Goal: Obtain resource: Download file/media

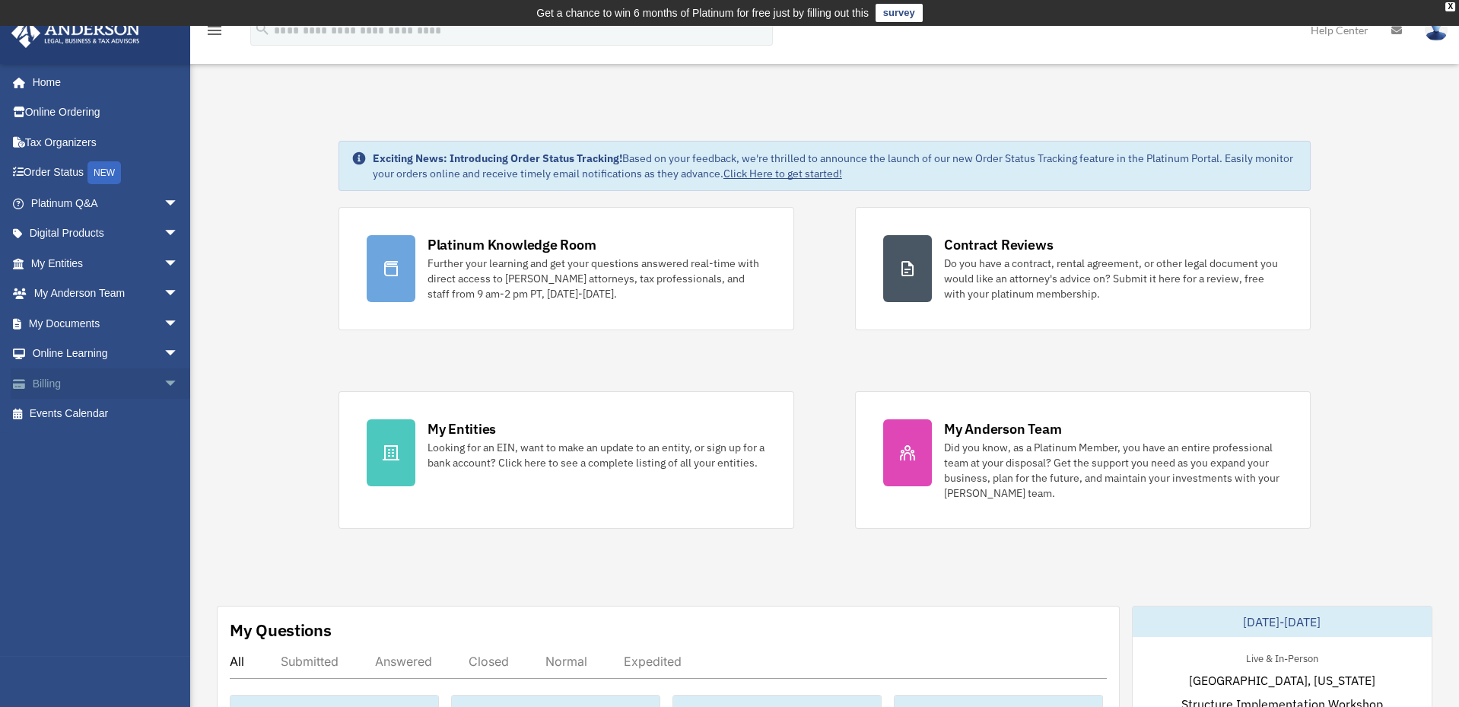
click at [45, 377] on link "Billing arrow_drop_down" at bounding box center [106, 383] width 191 height 30
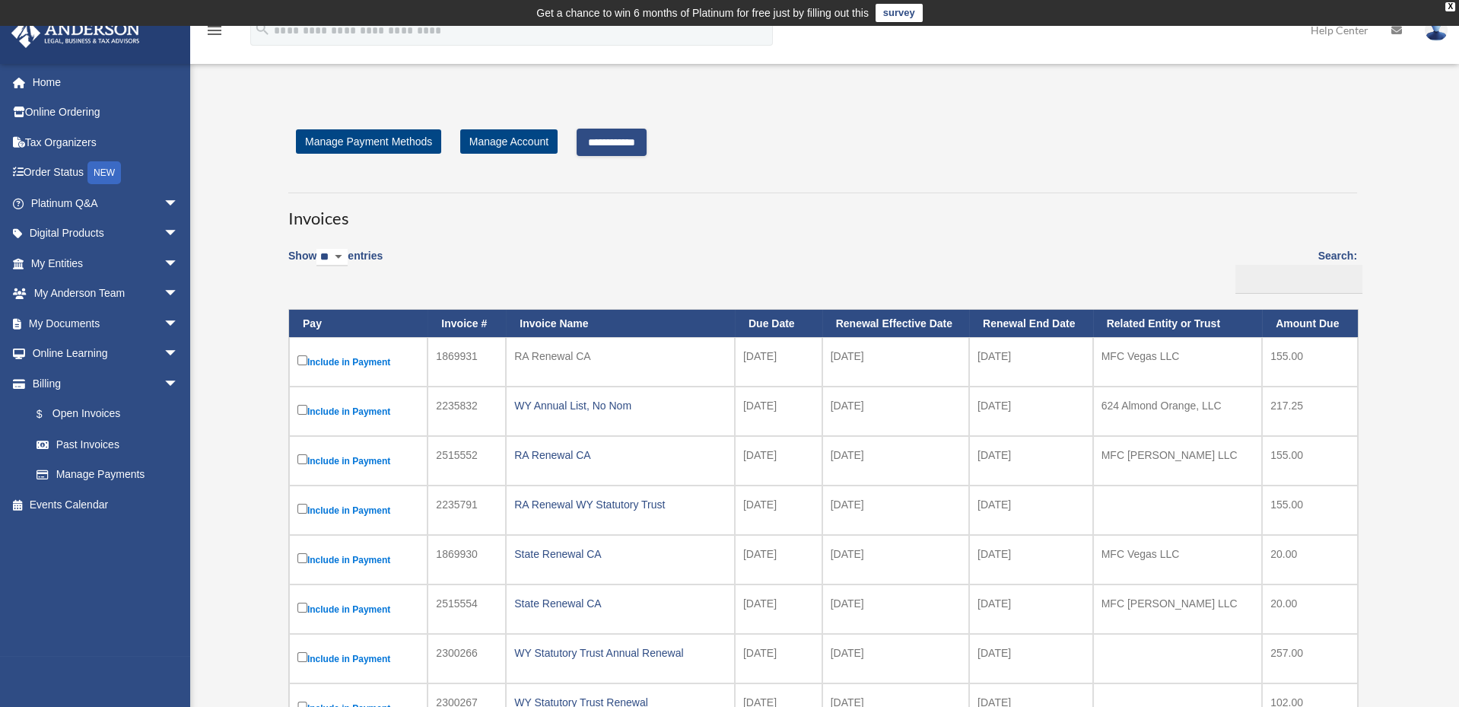
click at [618, 138] on input "**********" at bounding box center [612, 142] width 70 height 27
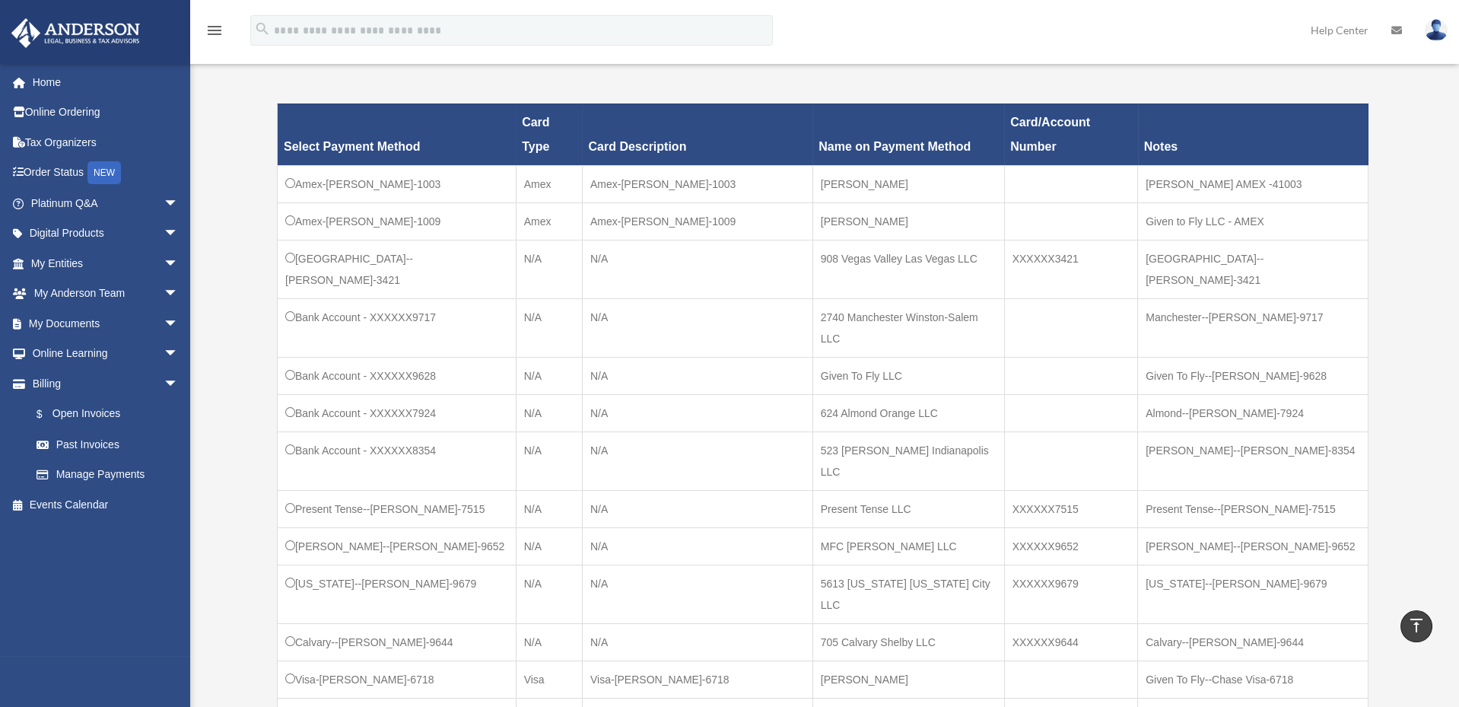
scroll to position [465, 0]
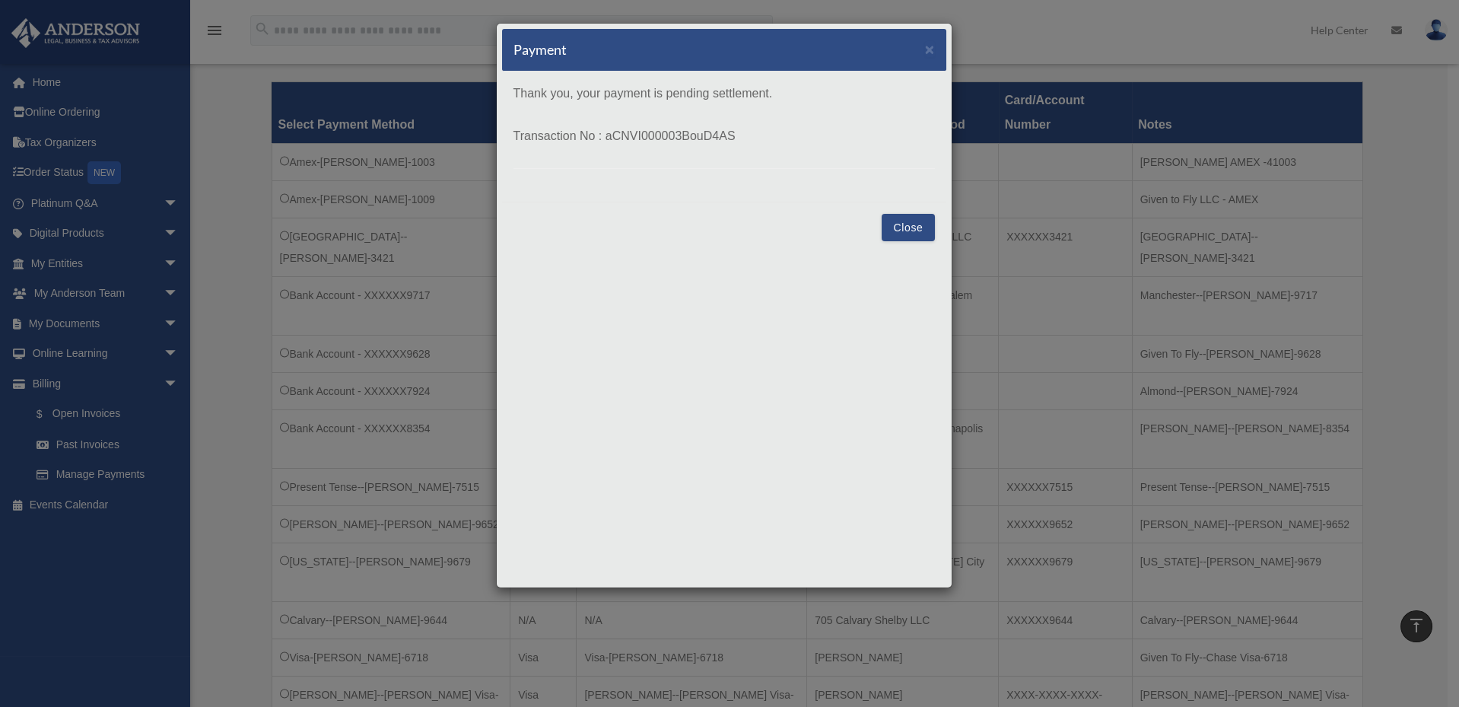
click at [904, 224] on button "Close" at bounding box center [908, 227] width 52 height 27
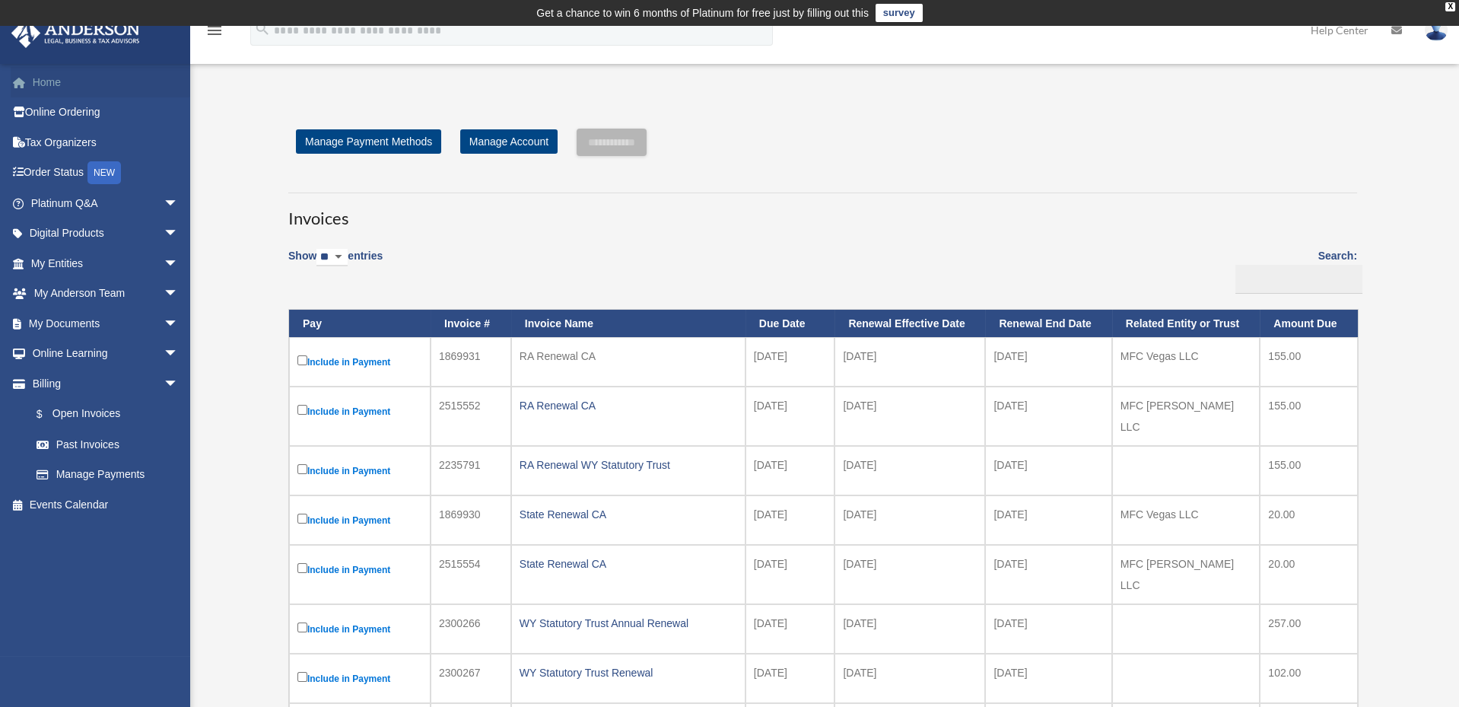
click at [42, 82] on link "Home" at bounding box center [106, 82] width 191 height 30
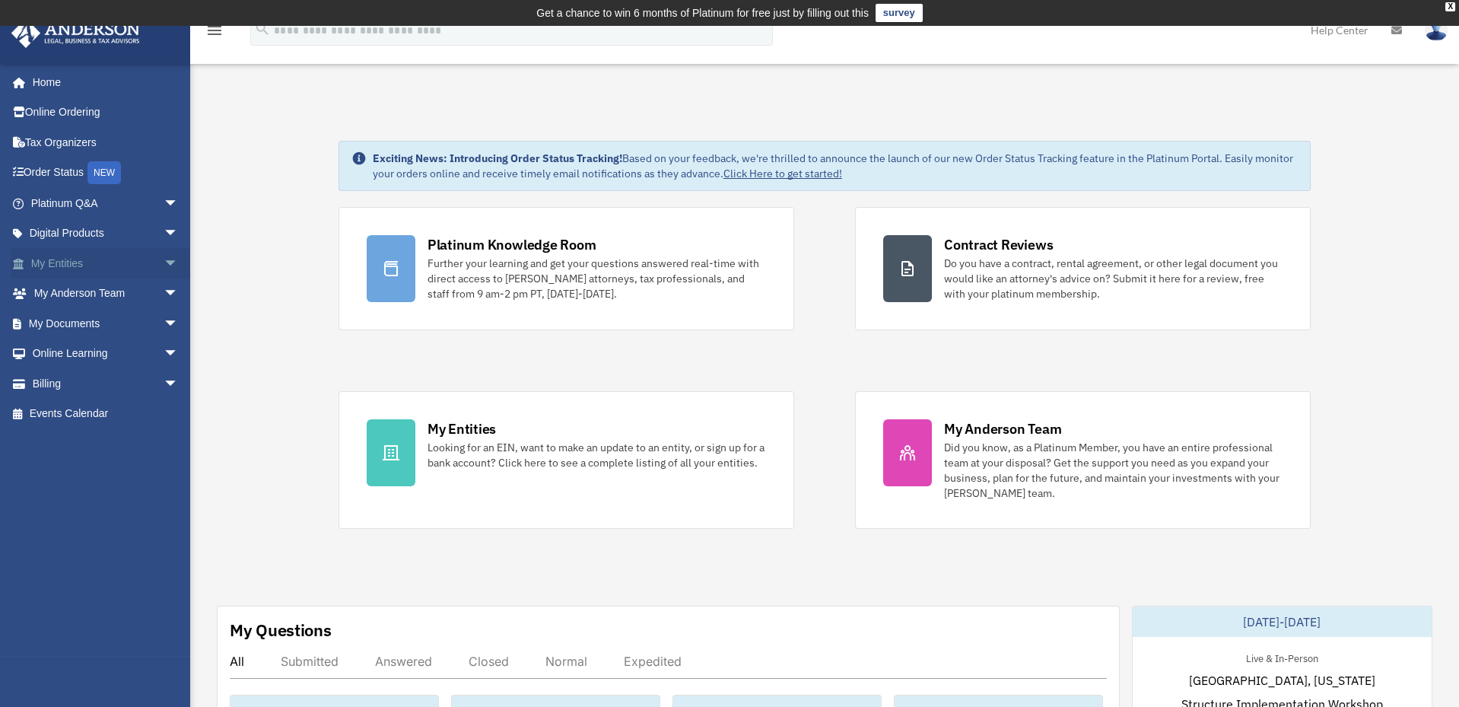
click at [164, 260] on span "arrow_drop_down" at bounding box center [179, 263] width 30 height 31
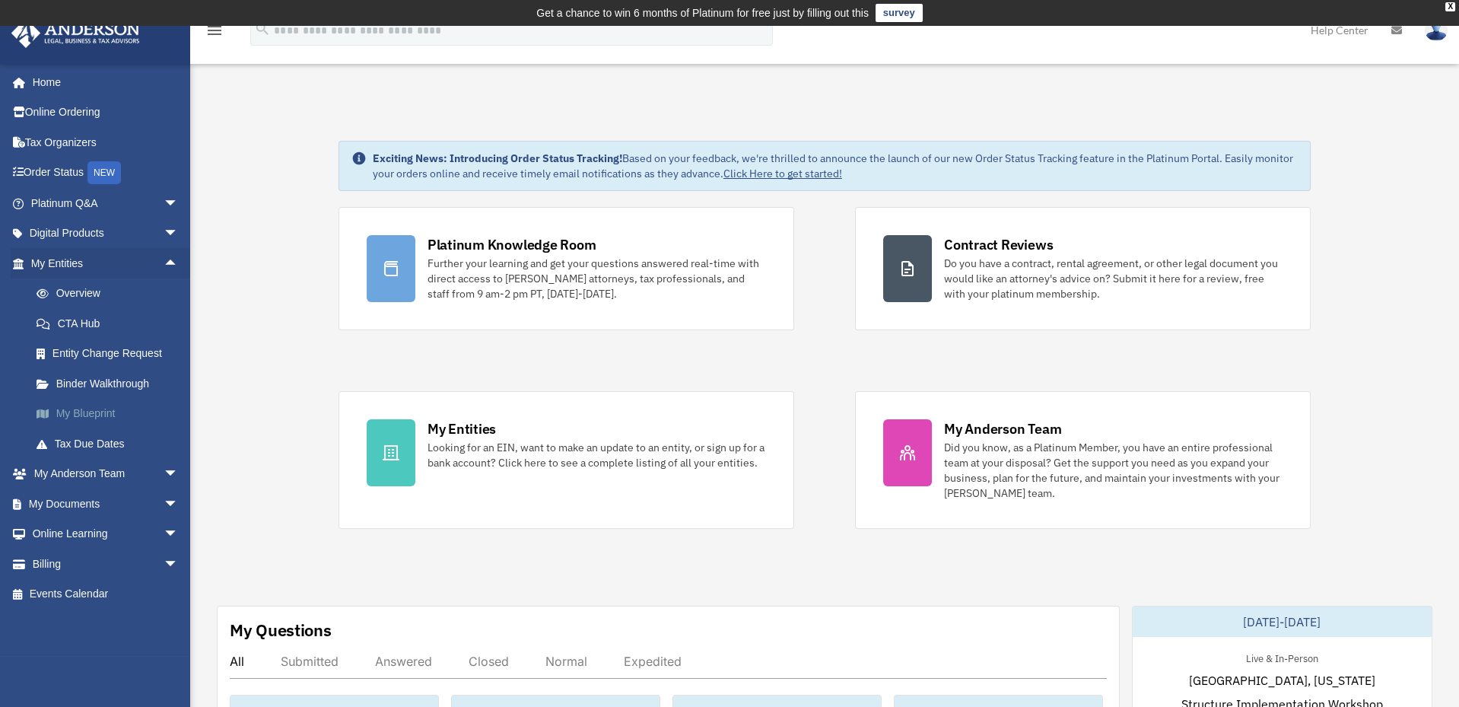
click at [88, 407] on link "My Blueprint" at bounding box center [111, 414] width 180 height 30
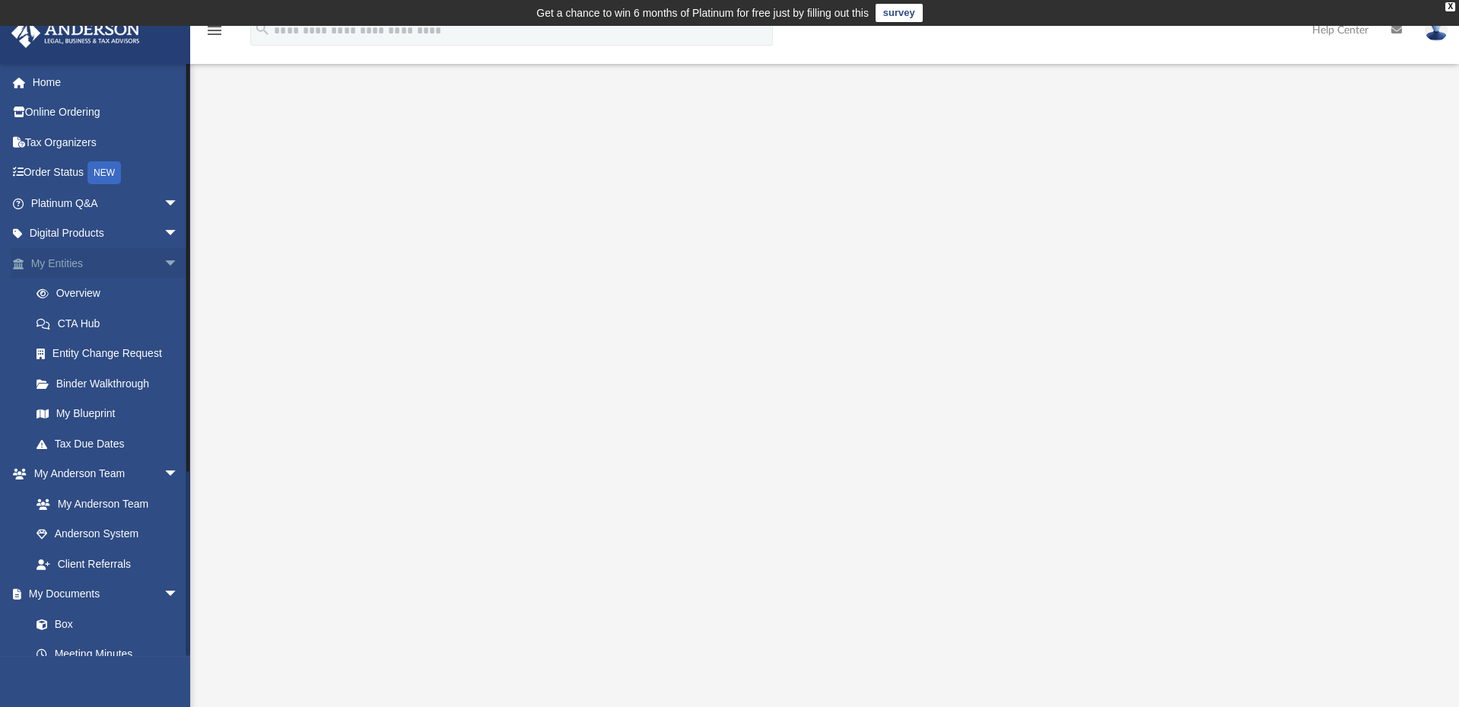
click at [164, 255] on span "arrow_drop_down" at bounding box center [179, 263] width 30 height 31
click at [164, 287] on span "arrow_drop_down" at bounding box center [179, 293] width 30 height 31
click at [70, 347] on link "Box" at bounding box center [111, 353] width 180 height 30
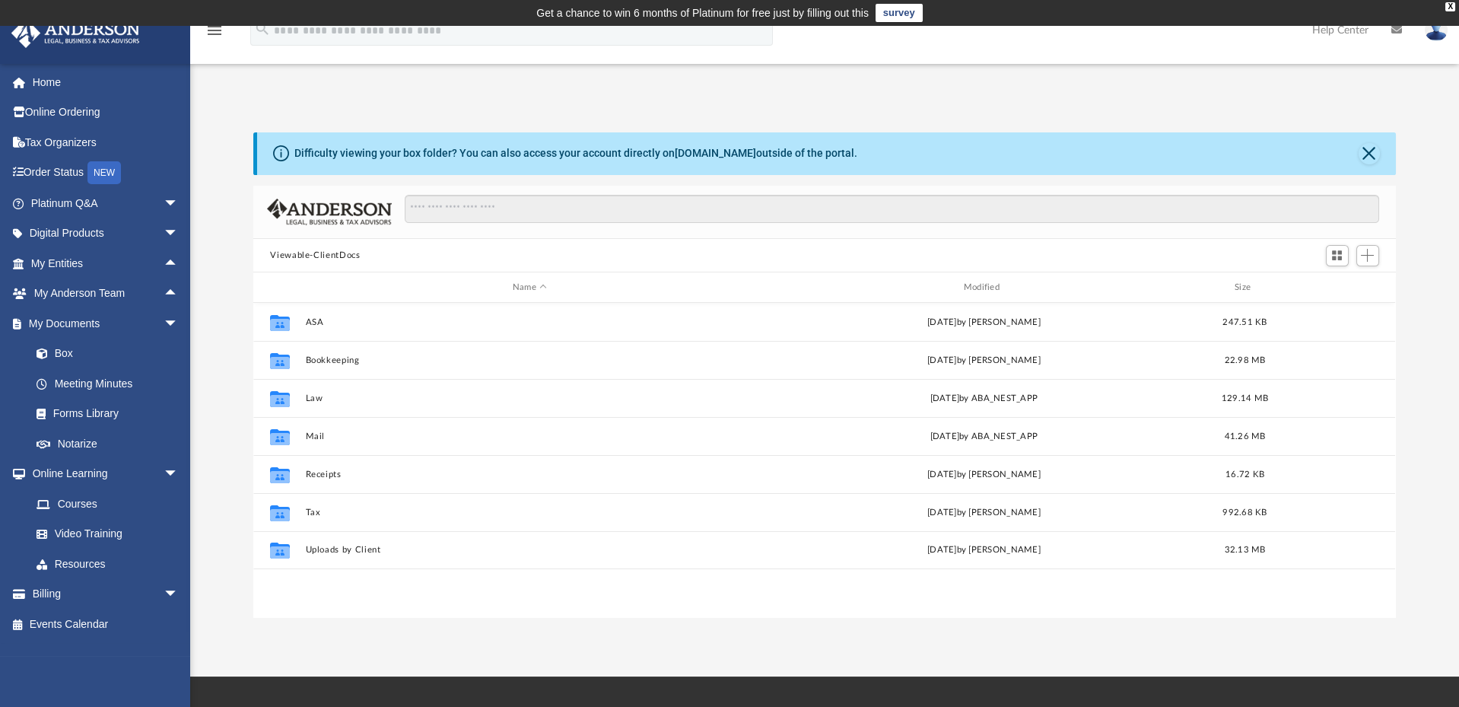
scroll to position [333, 1130]
click at [987, 285] on div "Modified" at bounding box center [984, 288] width 448 height 14
click at [986, 285] on div "Modified" at bounding box center [984, 288] width 448 height 14
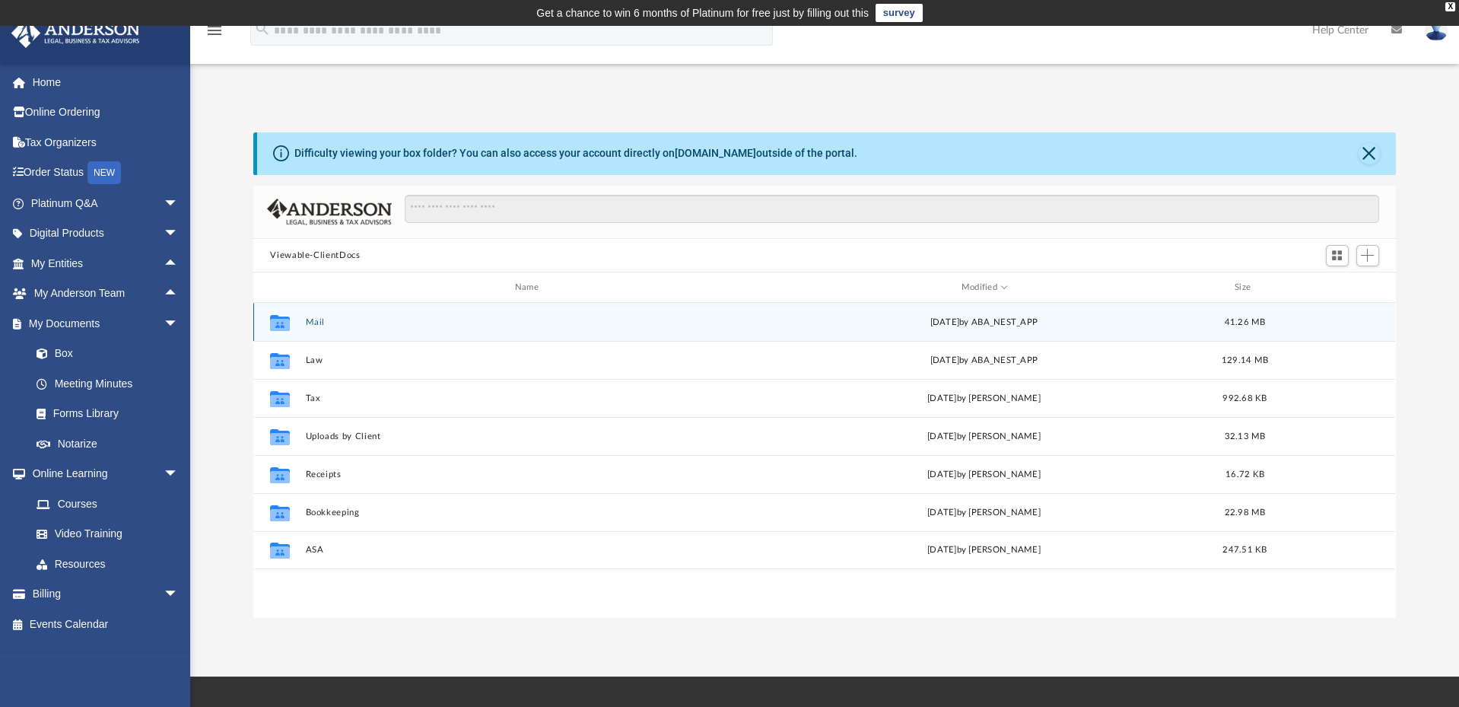
click at [972, 321] on div "Mon Oct 6 2025 by ABA_NEST_APP" at bounding box center [984, 323] width 448 height 14
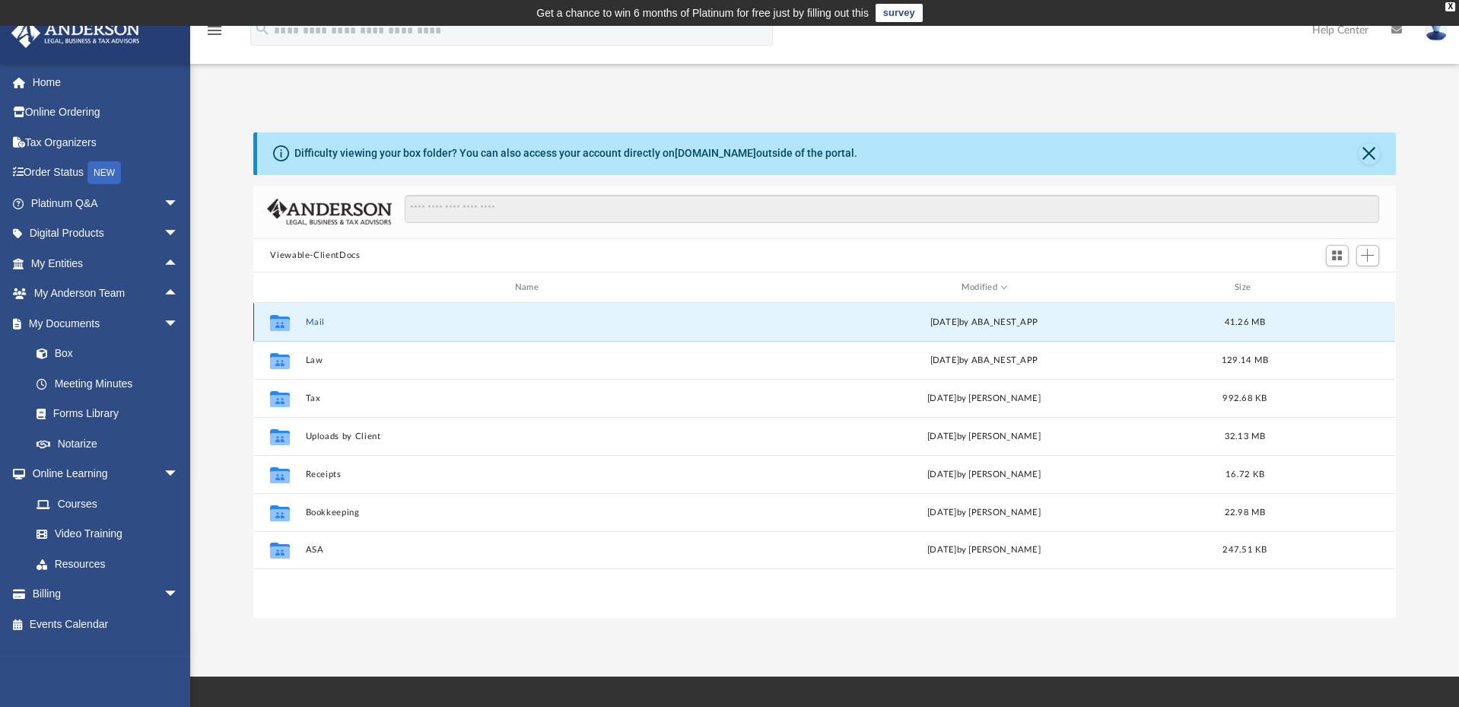
click at [314, 321] on button "Mail" at bounding box center [530, 322] width 448 height 10
click at [314, 320] on button "Mail" at bounding box center [530, 322] width 448 height 10
click at [315, 319] on button "Mail" at bounding box center [530, 322] width 448 height 10
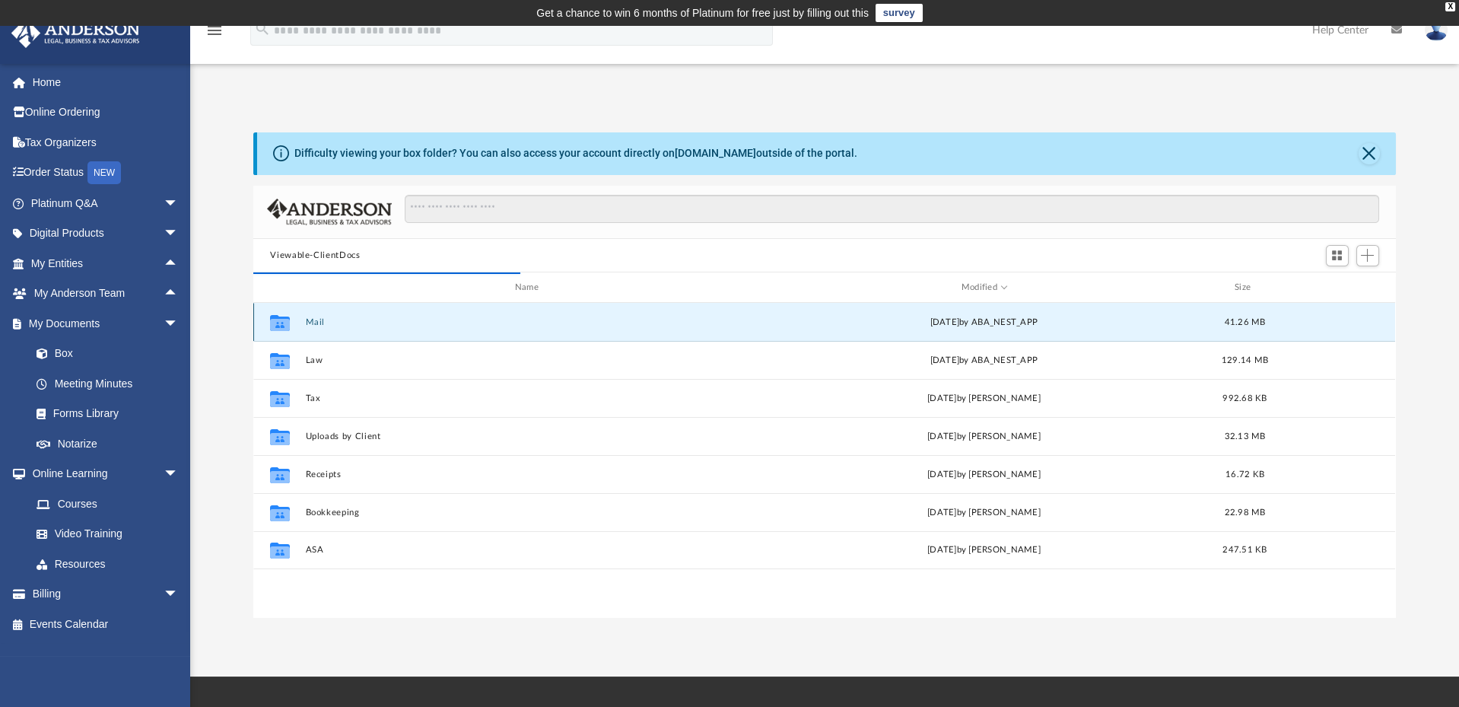
click at [315, 319] on button "Mail" at bounding box center [530, 322] width 448 height 10
click at [1365, 152] on button "Close" at bounding box center [1368, 153] width 21 height 21
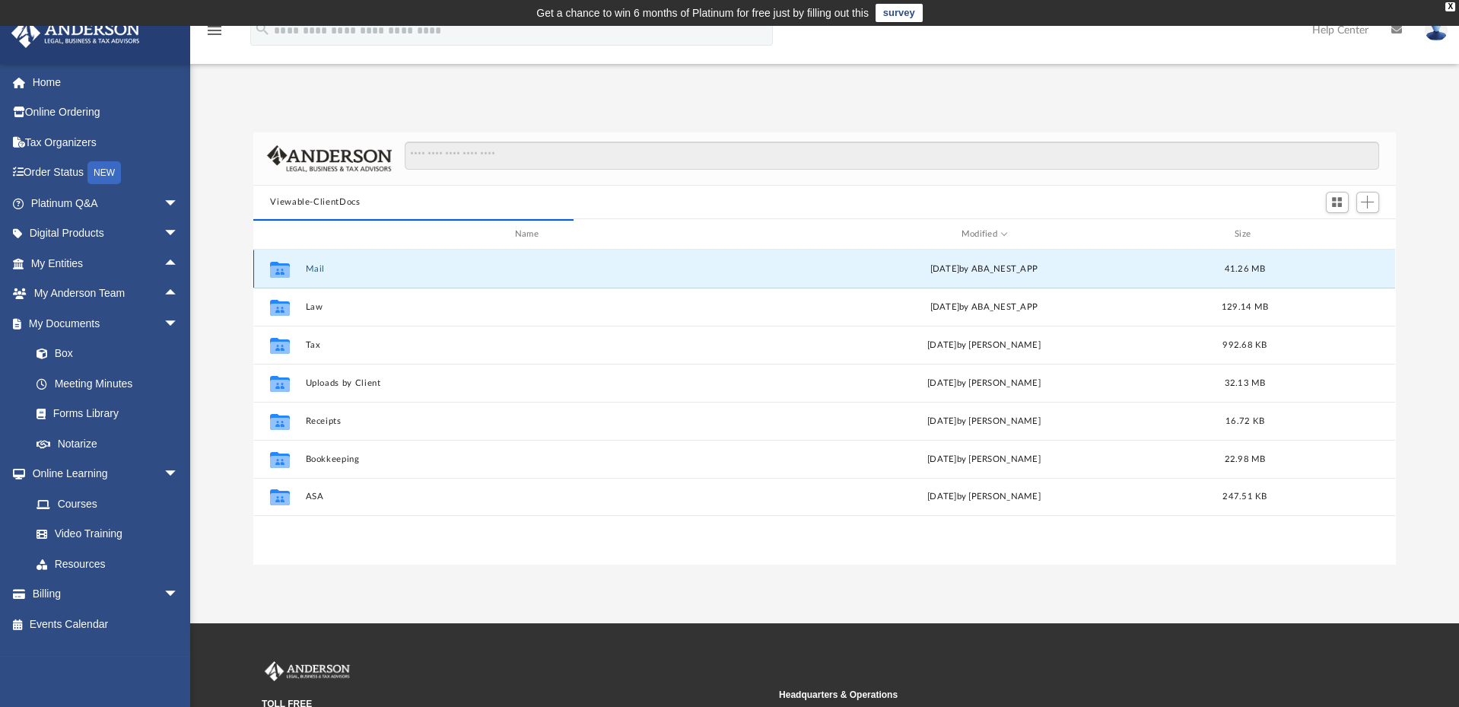
click at [315, 267] on button "Mail" at bounding box center [530, 269] width 448 height 10
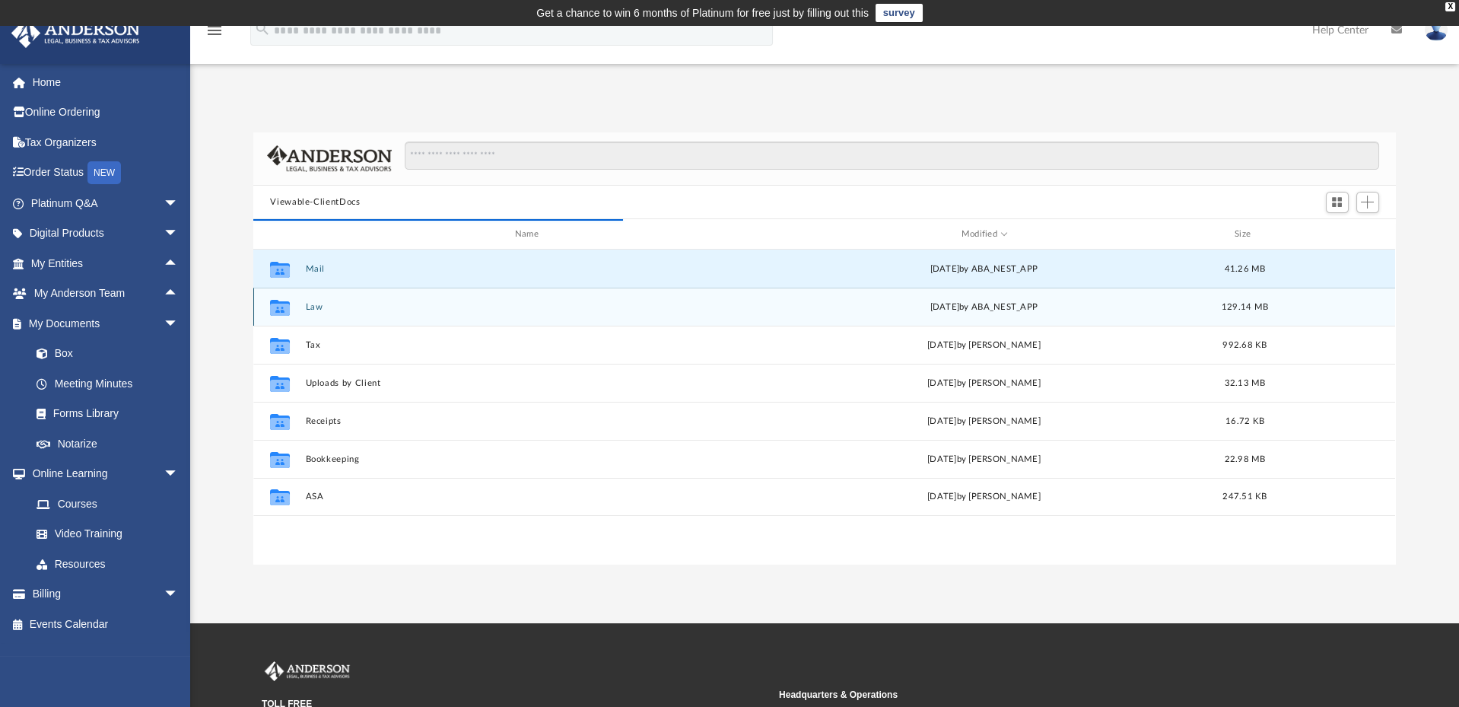
click at [316, 307] on button "Law" at bounding box center [530, 307] width 448 height 10
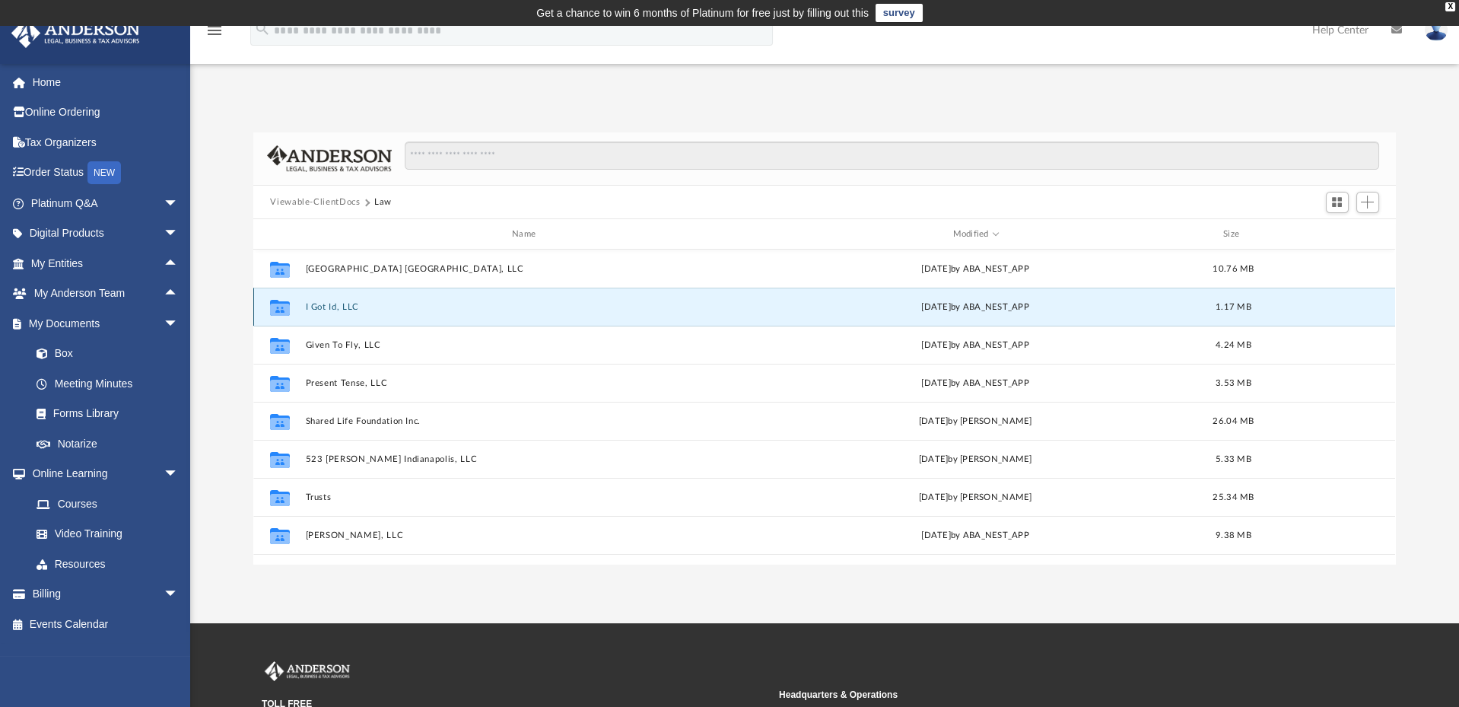
click at [316, 307] on button "I Got Id, LLC" at bounding box center [527, 307] width 442 height 10
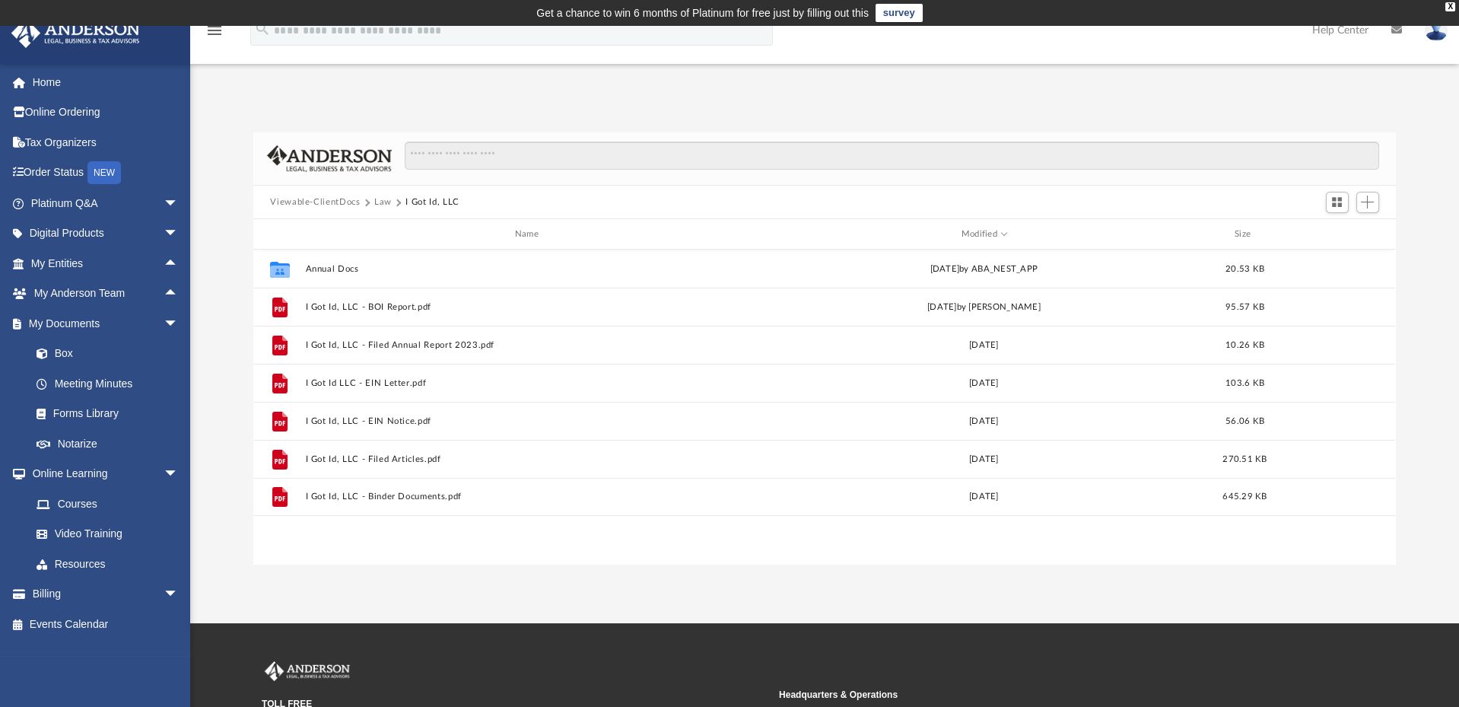
click at [337, 202] on button "Viewable-ClientDocs" at bounding box center [315, 202] width 90 height 14
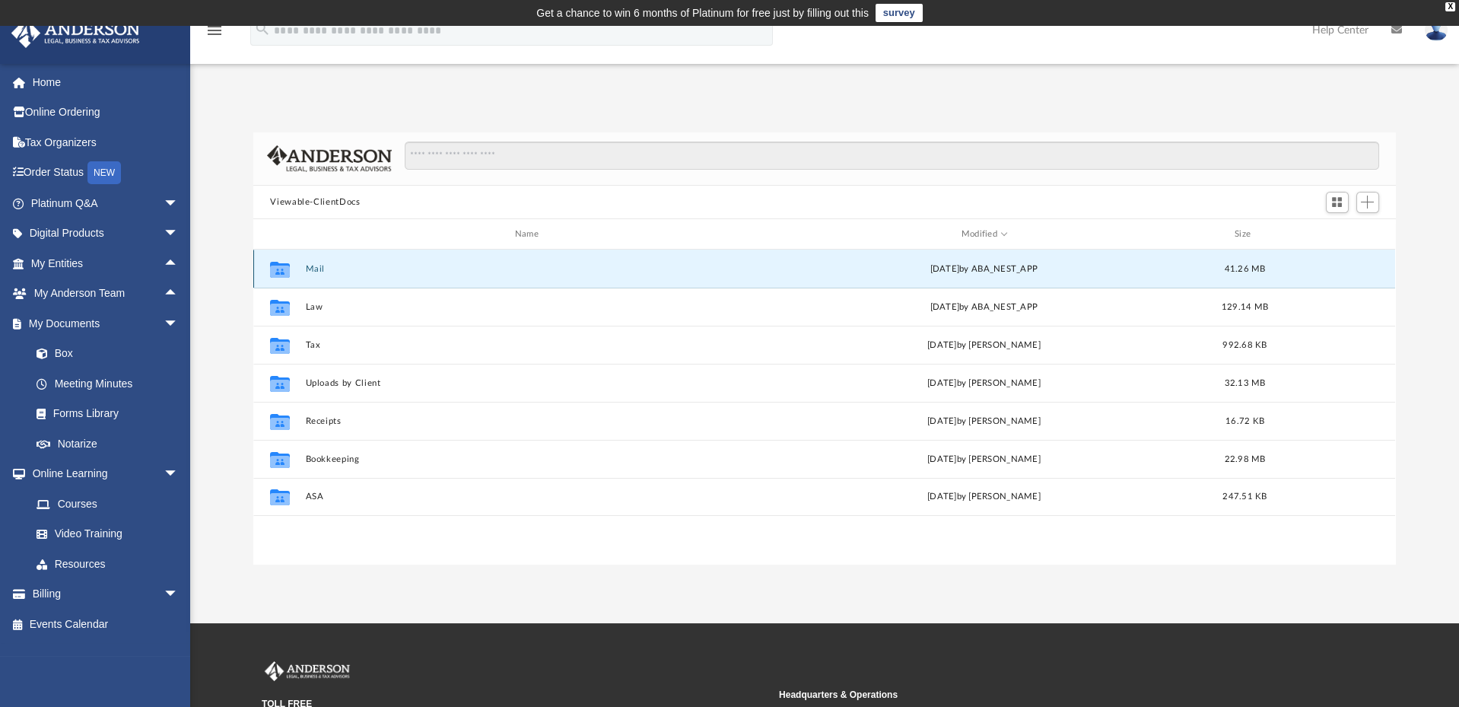
click at [313, 265] on button "Mail" at bounding box center [530, 269] width 448 height 10
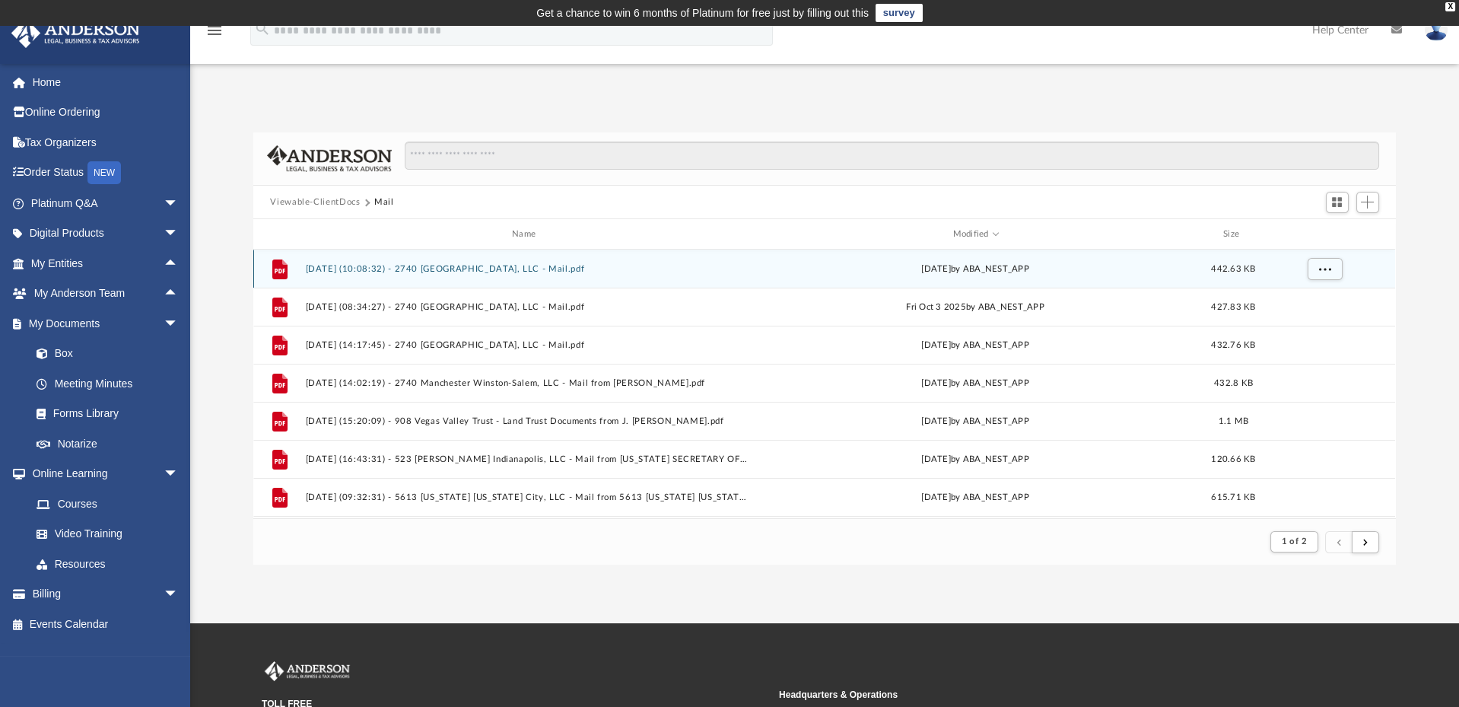
scroll to position [12, 12]
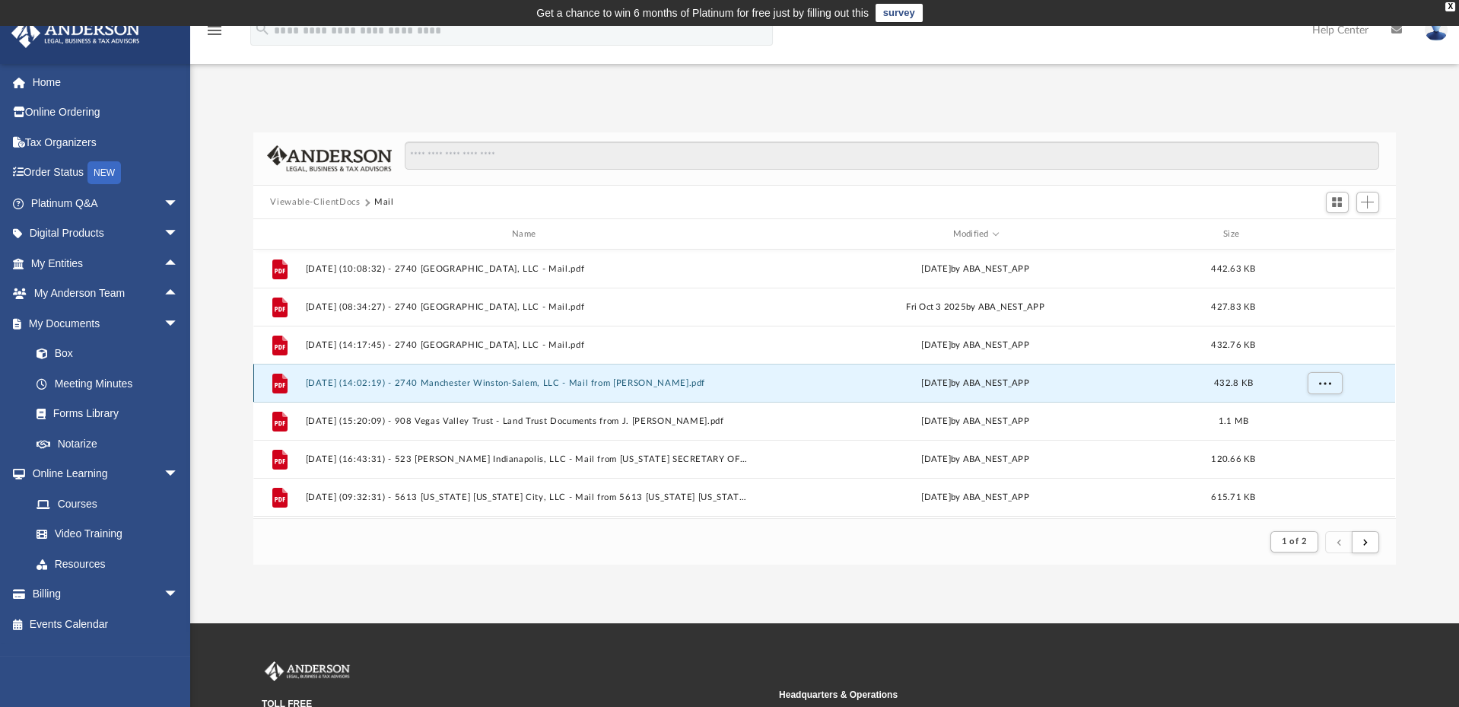
click at [448, 383] on button "2025.09.23 (14:02:19) - 2740 Manchester Winston-Salem, LLC - Mail from Will And…" at bounding box center [527, 383] width 442 height 10
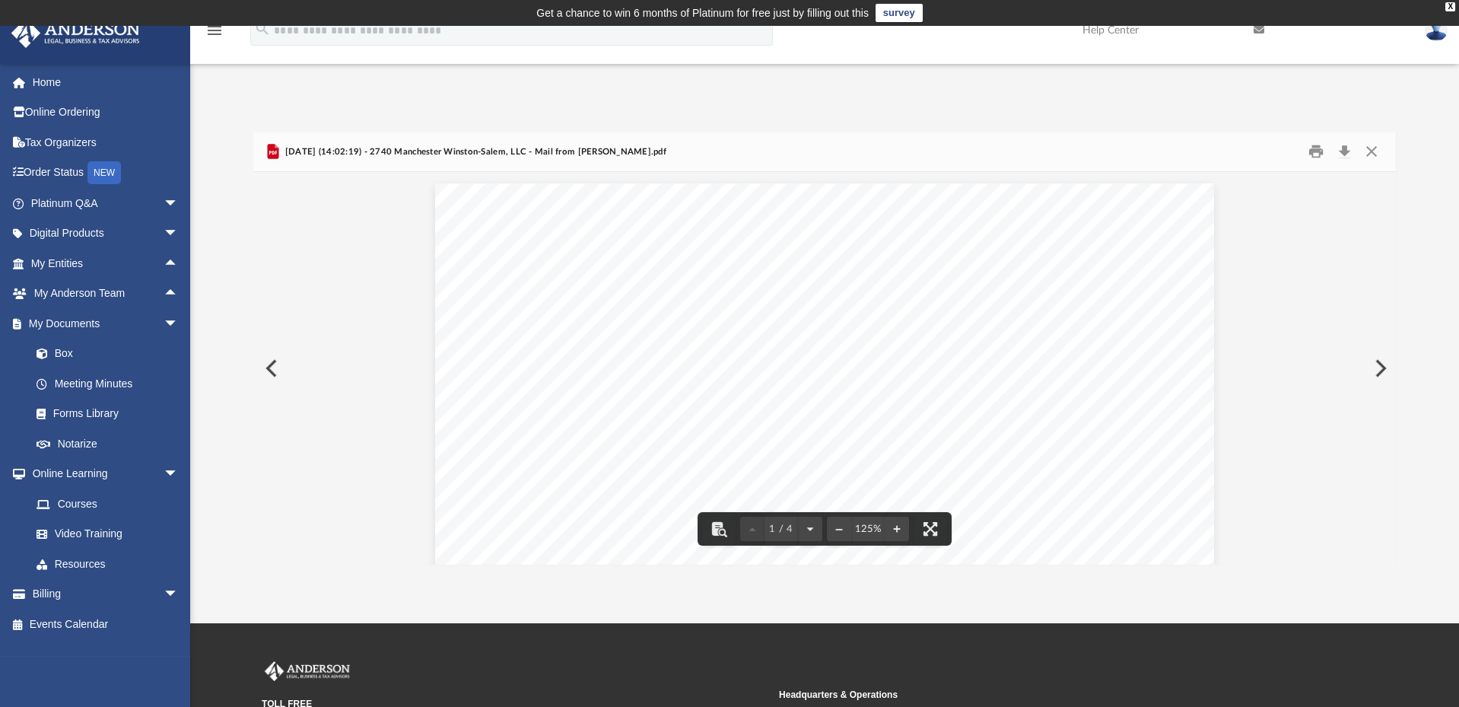
scroll to position [12, 0]
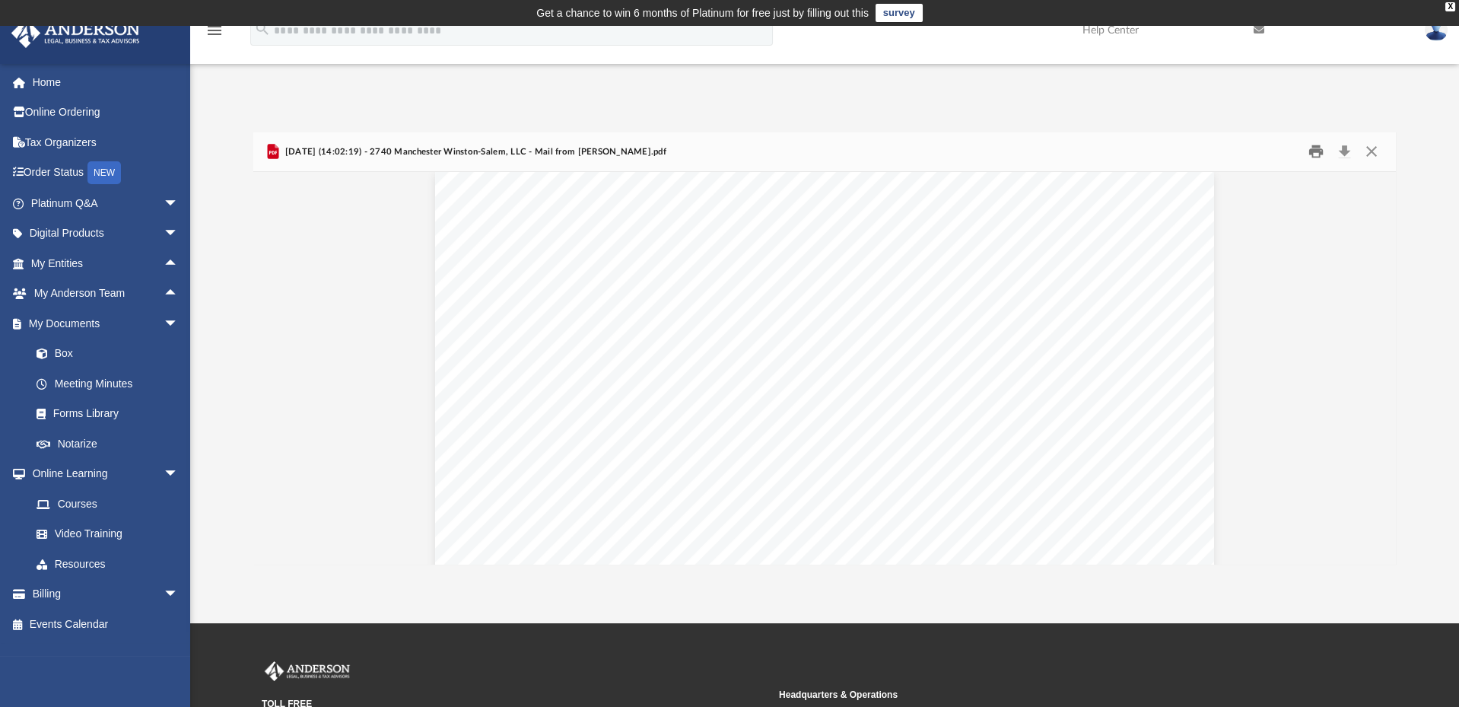
click at [1314, 148] on button "Print" at bounding box center [1316, 152] width 30 height 24
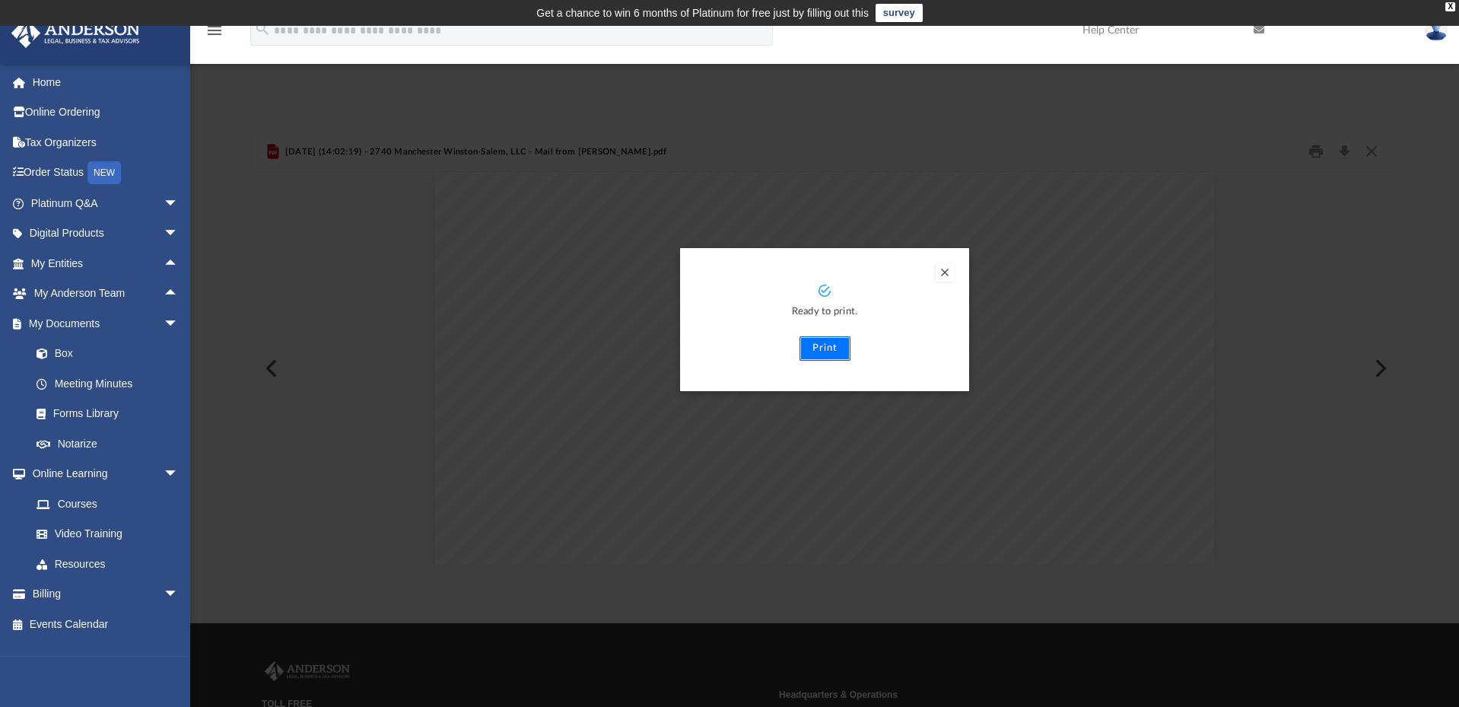
click at [814, 347] on button "Print" at bounding box center [824, 348] width 51 height 24
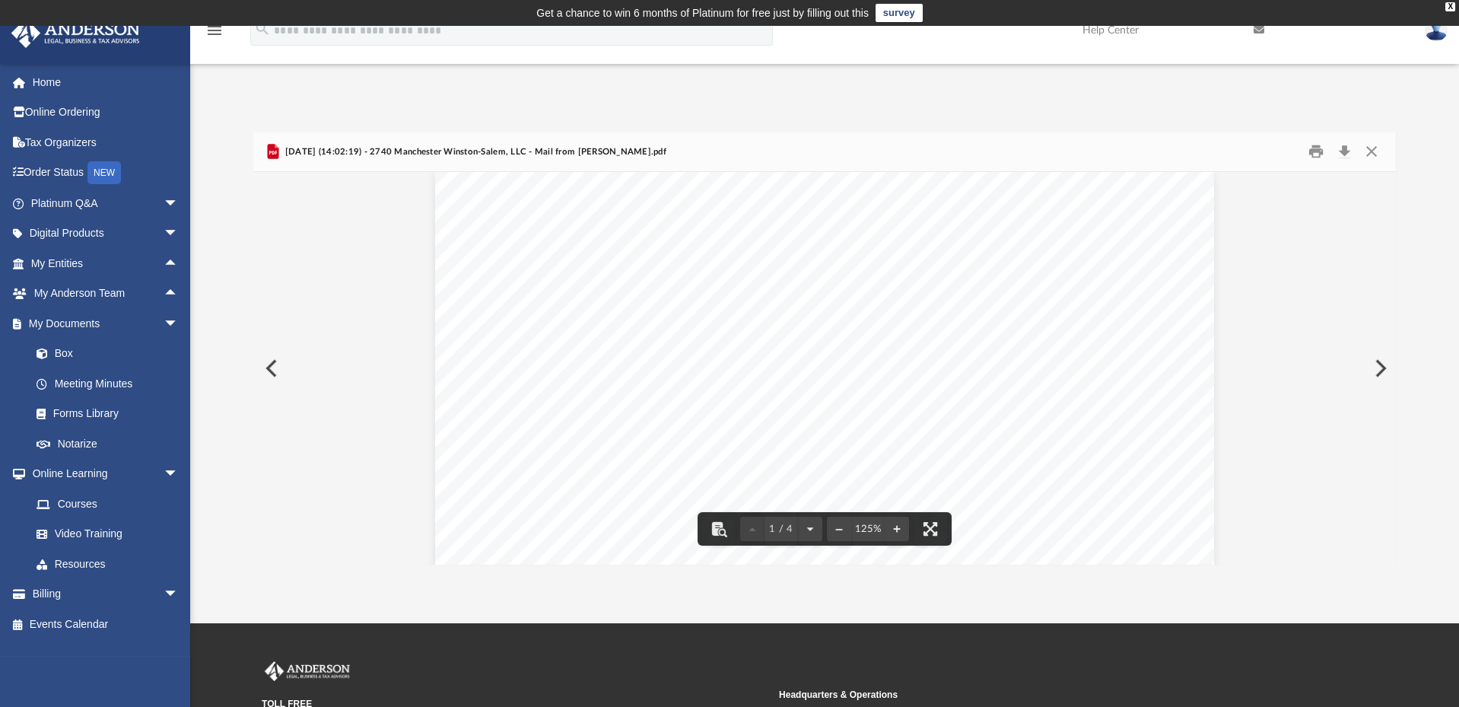
scroll to position [0, 0]
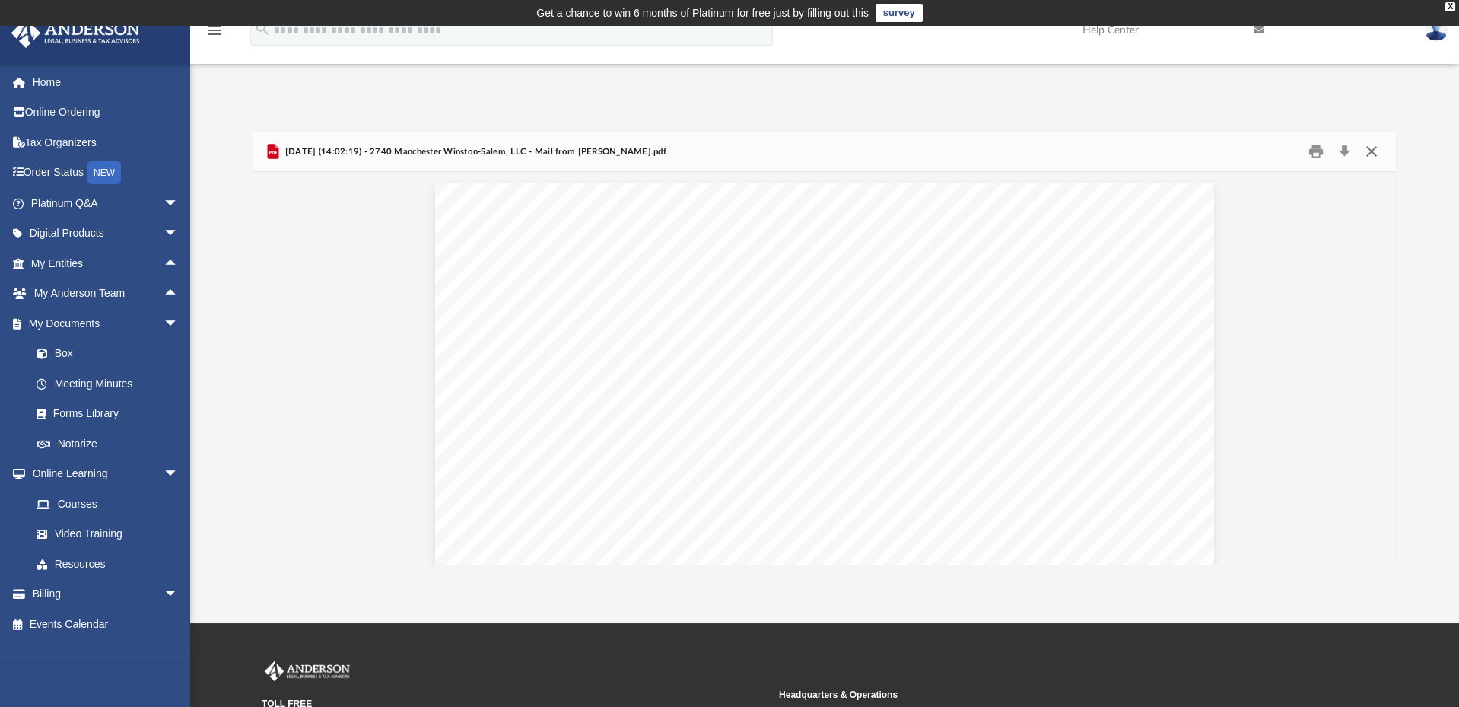
click at [1369, 151] on button "Close" at bounding box center [1371, 152] width 27 height 24
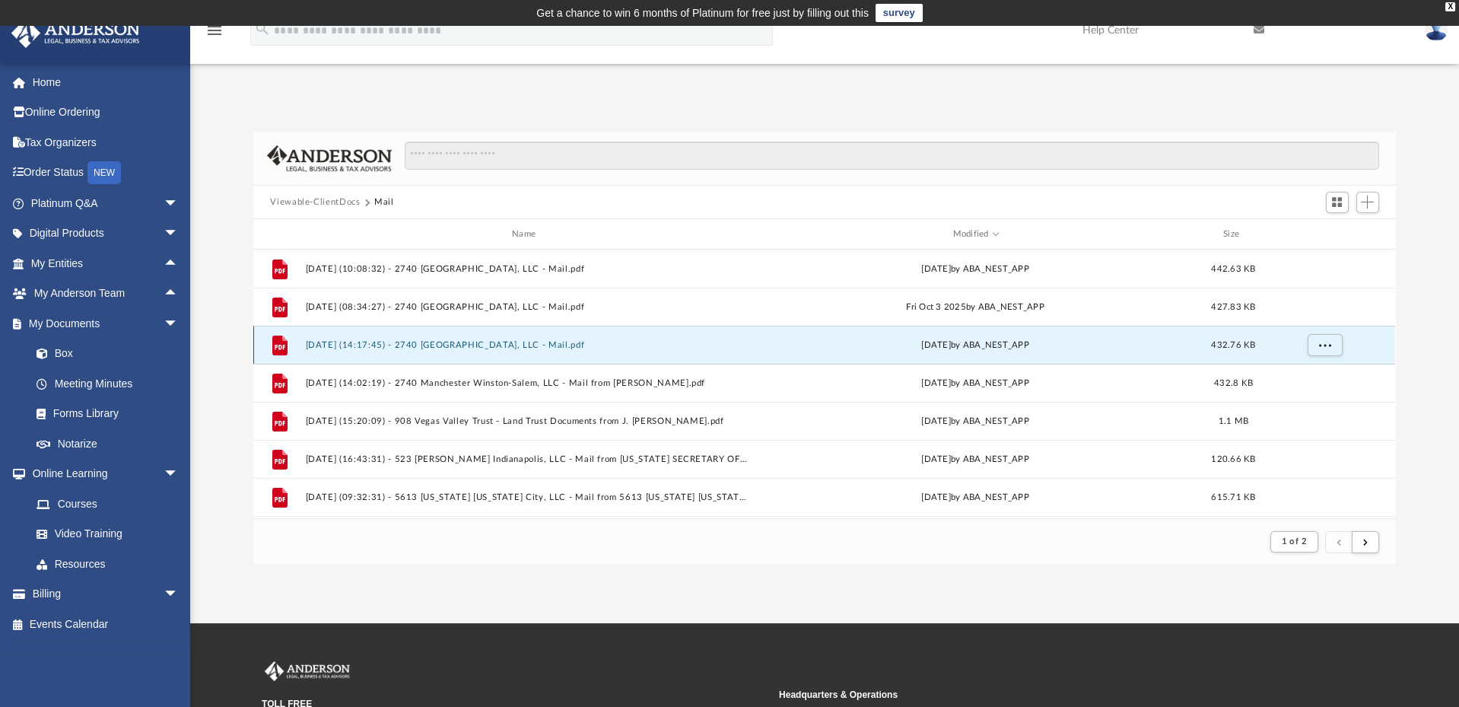
click at [517, 340] on button "2025.10.01 (14:17:45) - 2740 Manchester Winston-Salem, LLC - Mail.pdf" at bounding box center [527, 345] width 442 height 10
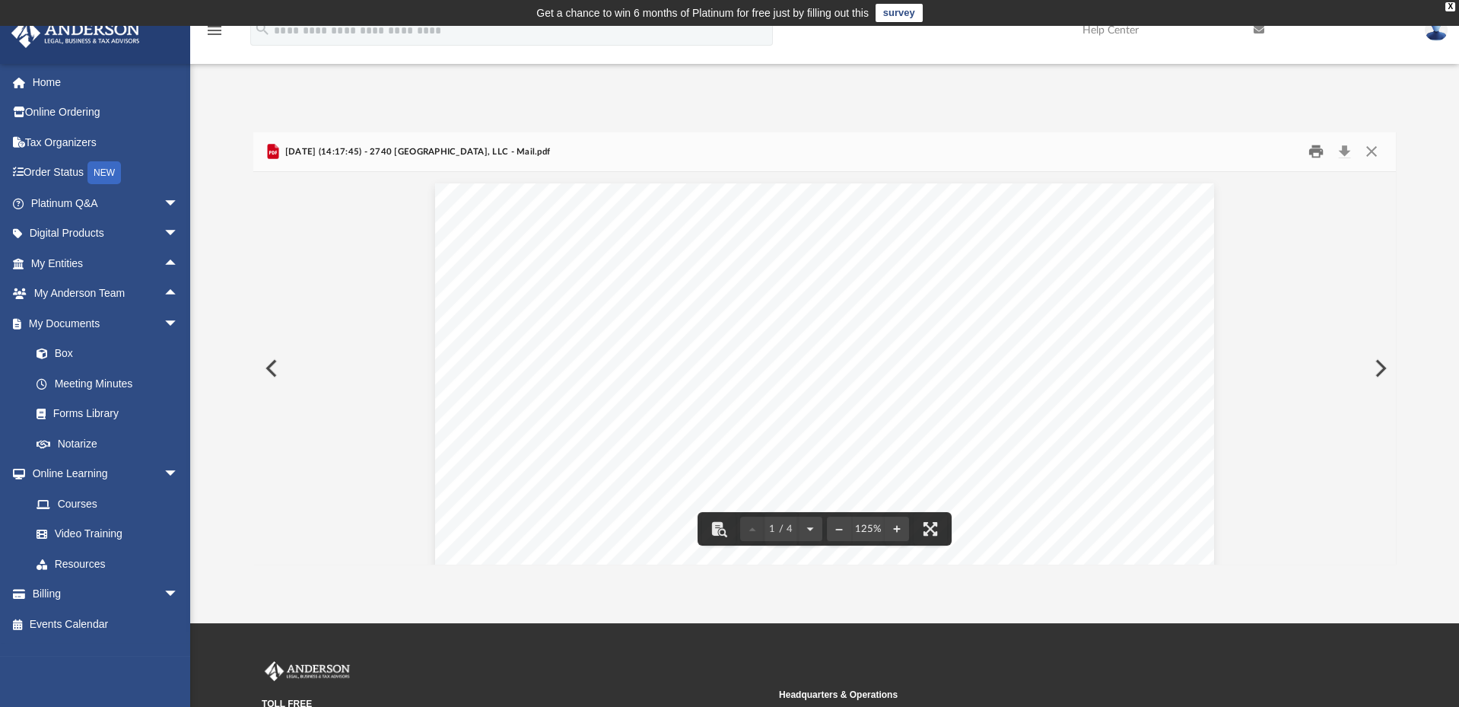
click at [1311, 151] on button "Print" at bounding box center [1316, 152] width 30 height 24
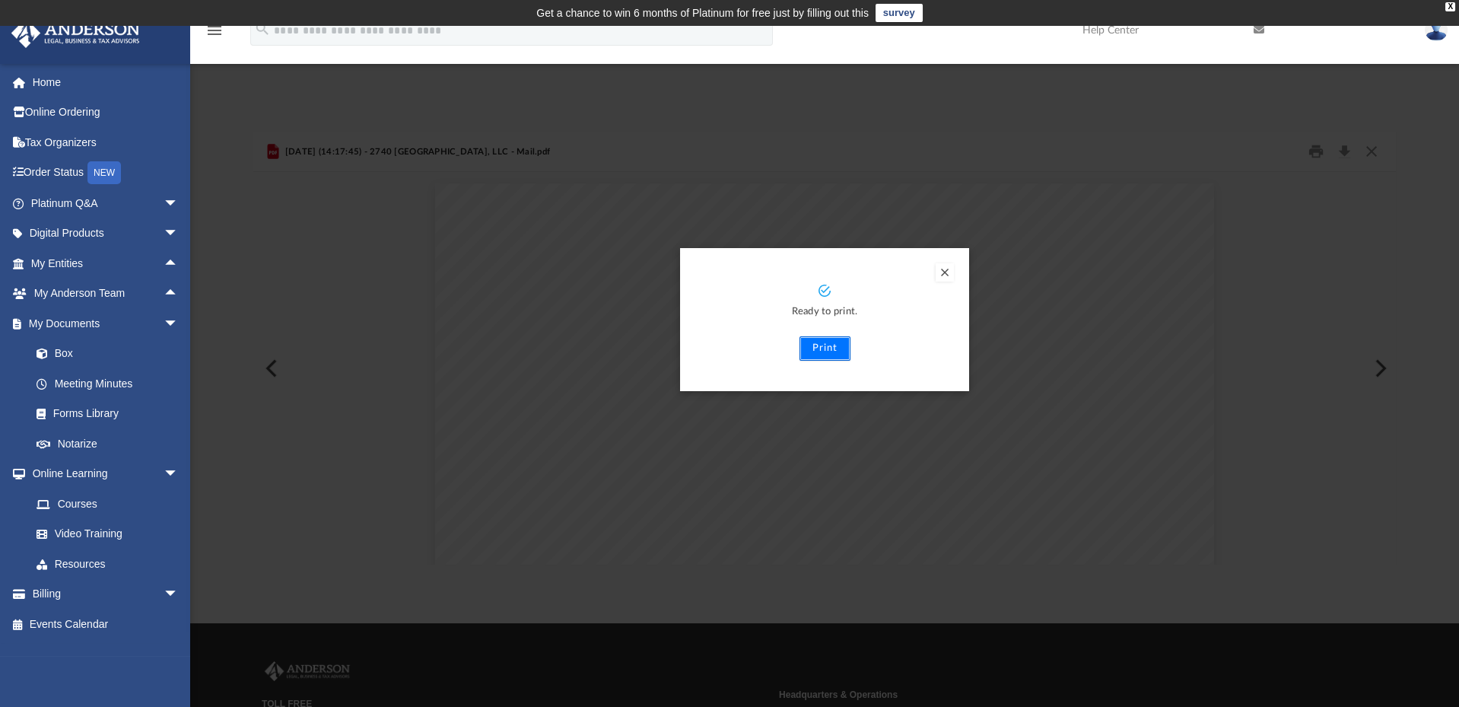
click at [824, 348] on button "Print" at bounding box center [824, 348] width 51 height 24
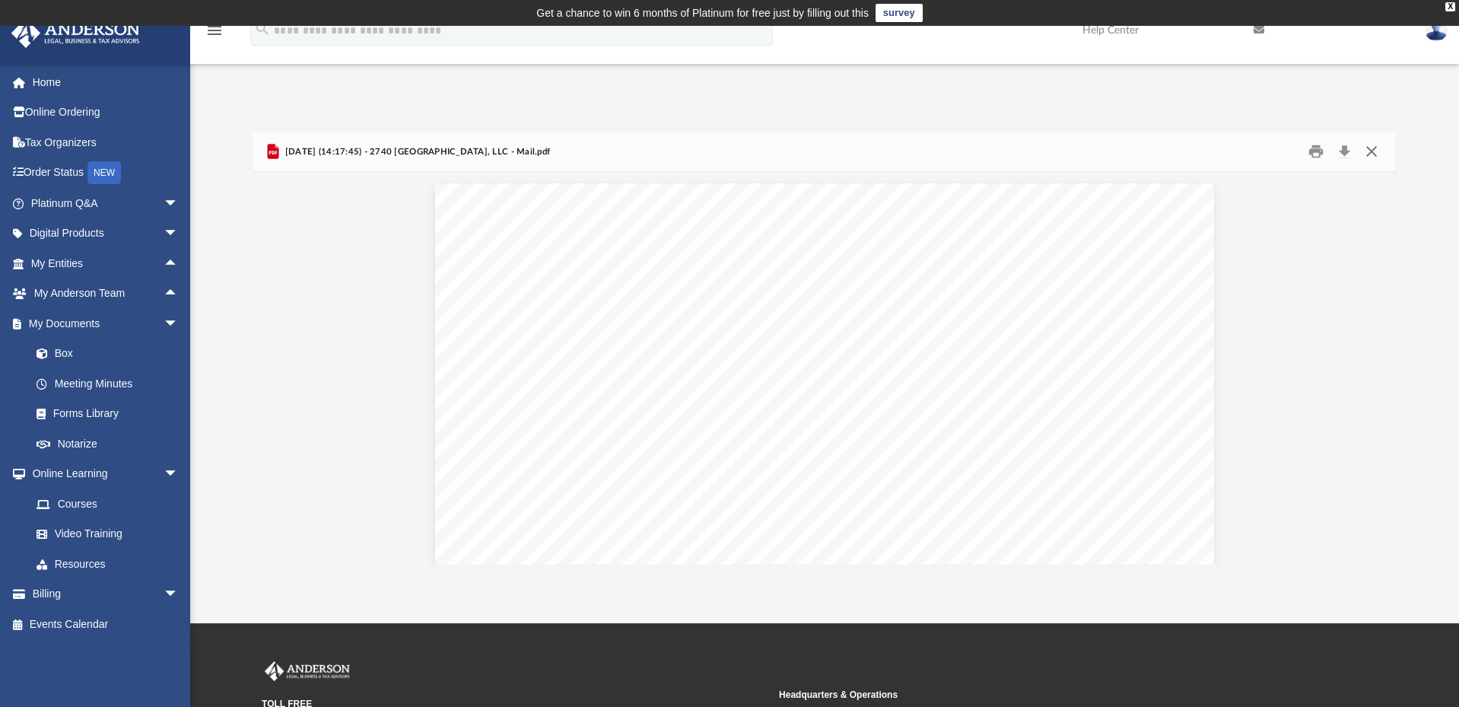
click at [1374, 146] on button "Close" at bounding box center [1371, 152] width 27 height 24
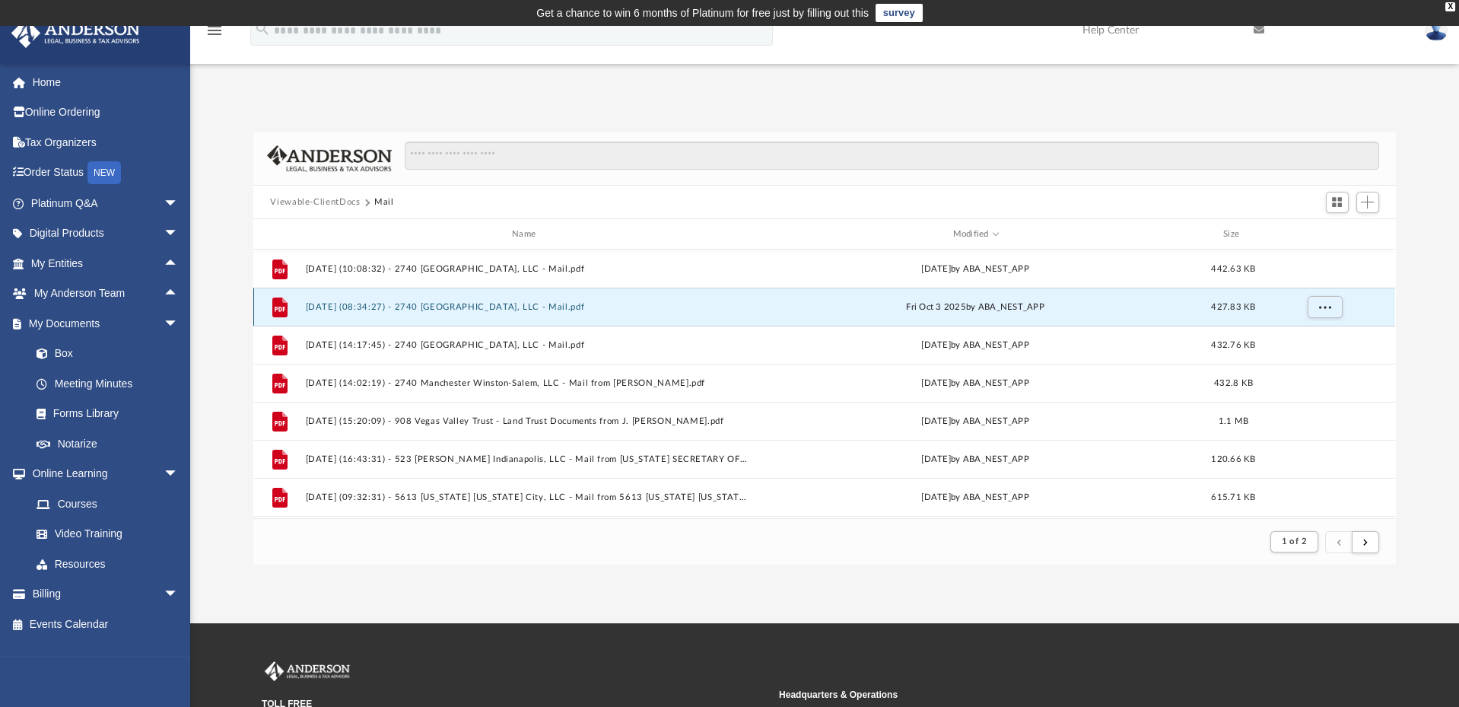
click at [538, 302] on button "2025.10.03 (08:34:27) - 2740 Manchester Winston-Salem, LLC - Mail.pdf" at bounding box center [527, 307] width 442 height 10
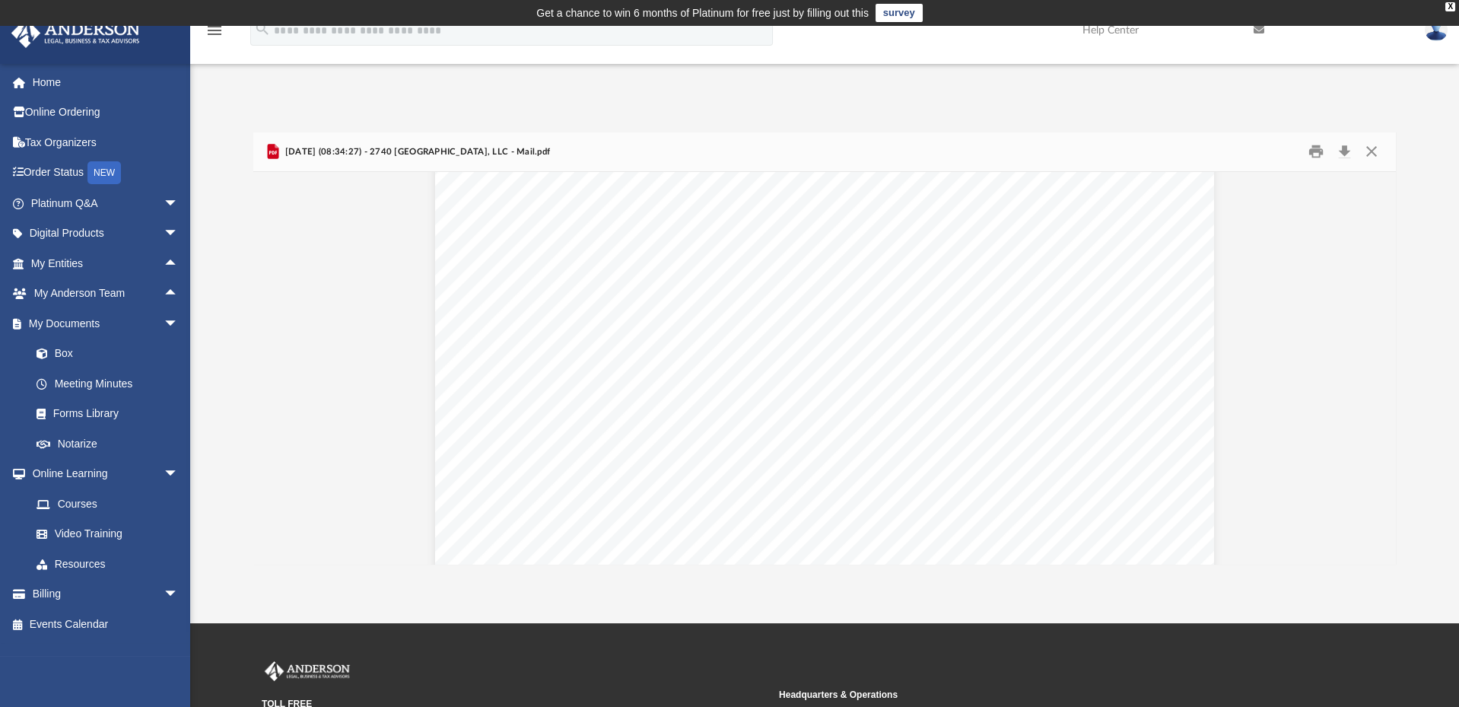
scroll to position [1132, 0]
click at [1371, 148] on button "Close" at bounding box center [1371, 152] width 27 height 24
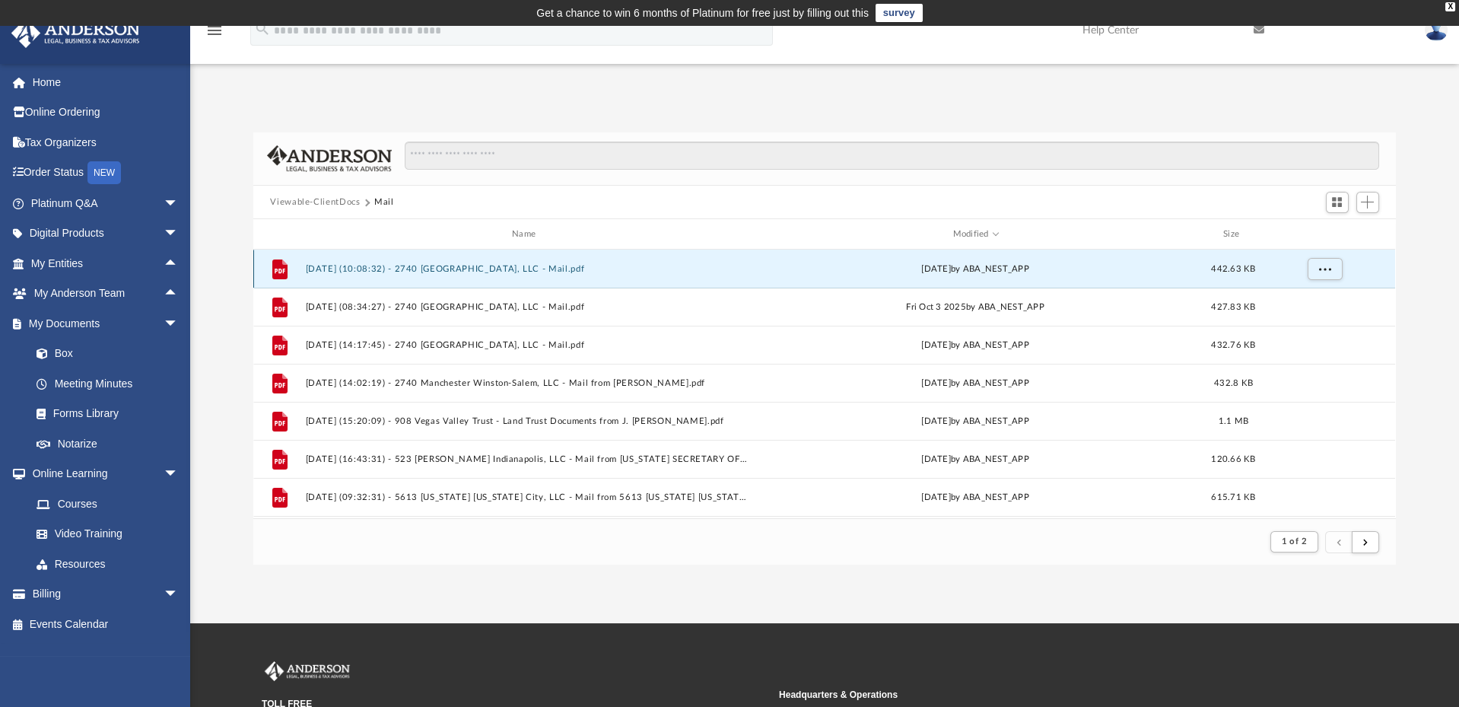
click at [472, 266] on button "2025.10.06 (10:08:32) - 2740 Manchester Winston-Salem, LLC - Mail.pdf" at bounding box center [527, 269] width 442 height 10
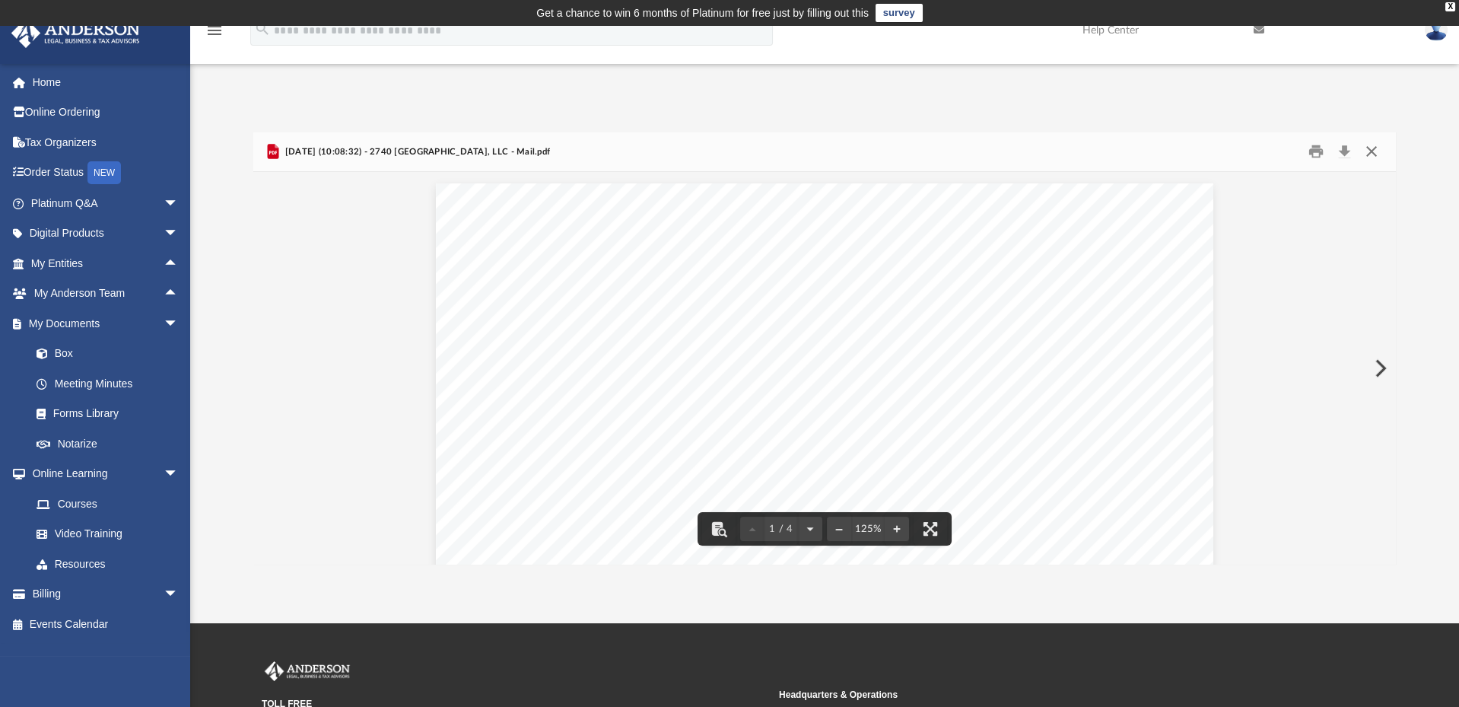
click at [1372, 148] on button "Close" at bounding box center [1371, 152] width 27 height 24
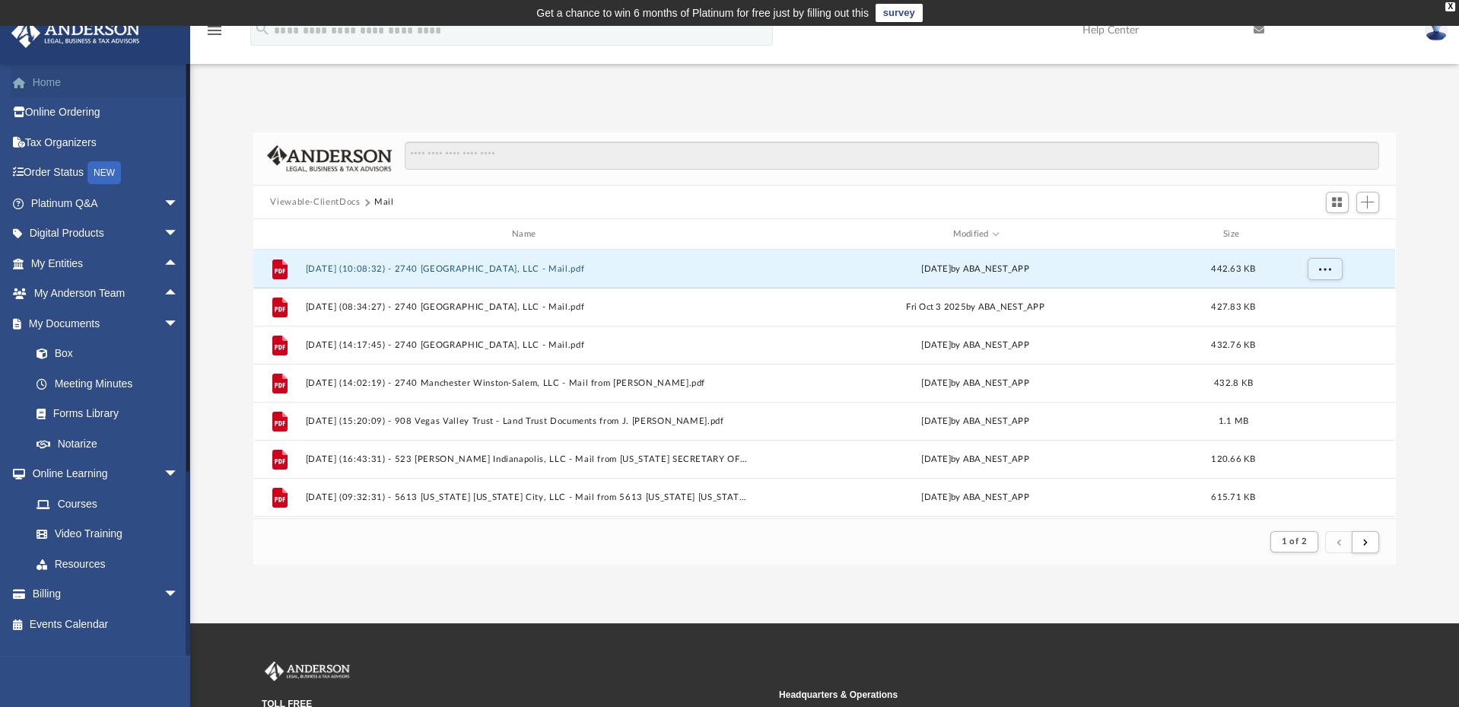
click at [39, 79] on link "Home" at bounding box center [106, 82] width 191 height 30
